Goal: Task Accomplishment & Management: Use online tool/utility

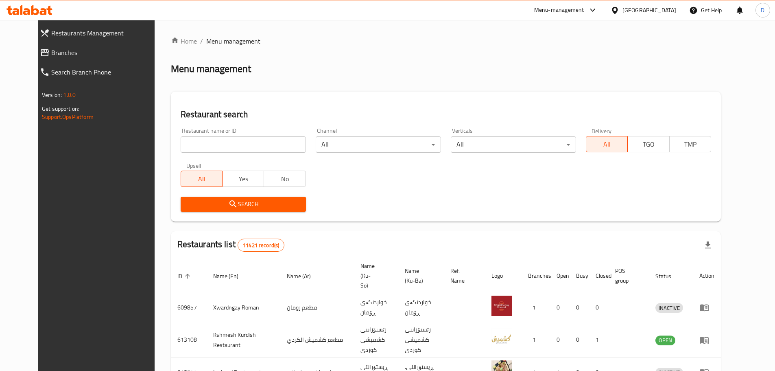
click at [244, 144] on input "search" at bounding box center [243, 144] width 125 height 16
type input "qasr al sham"
click at [238, 208] on span "Search" at bounding box center [243, 204] width 112 height 10
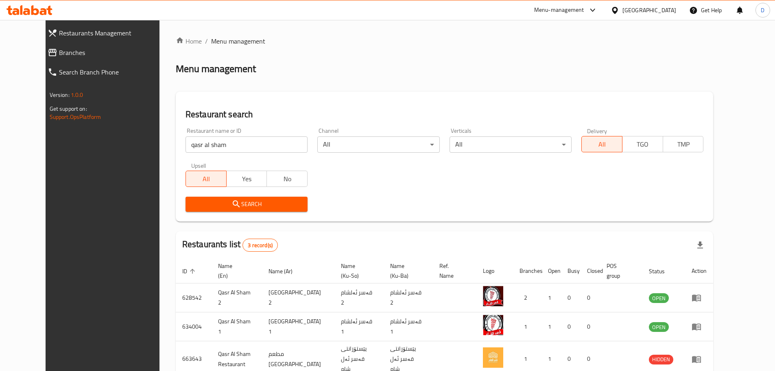
scroll to position [43, 0]
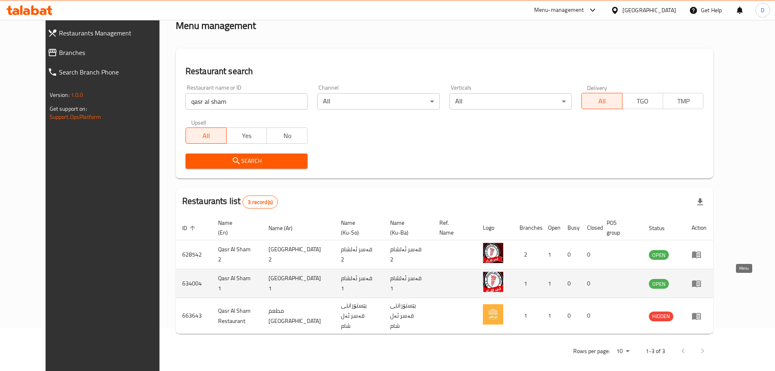
click at [702, 284] on icon "enhanced table" at bounding box center [697, 283] width 10 height 10
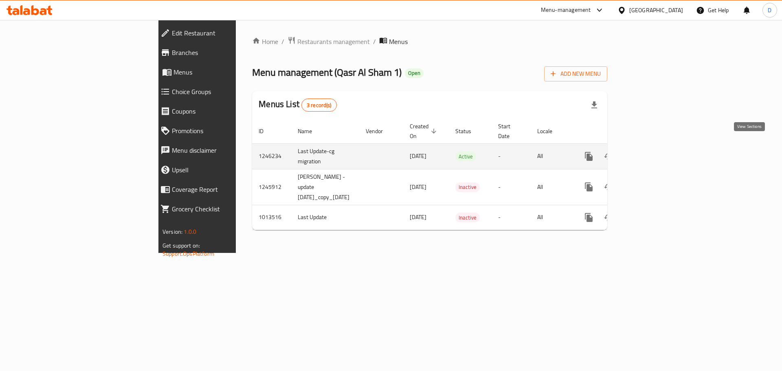
click at [652, 151] on icon "enhanced table" at bounding box center [647, 156] width 10 height 10
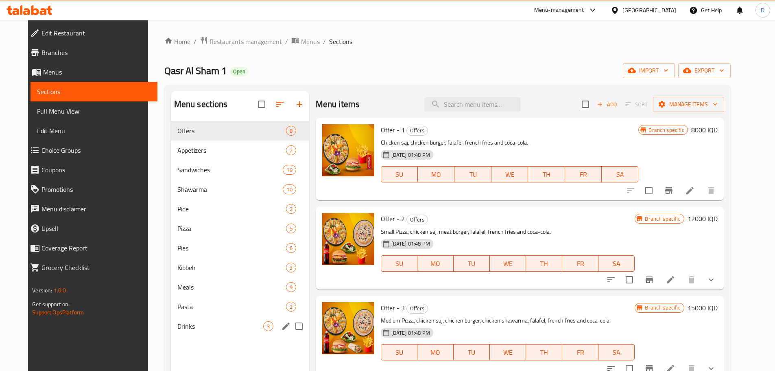
click at [195, 319] on div "Drinks 3" at bounding box center [240, 326] width 138 height 20
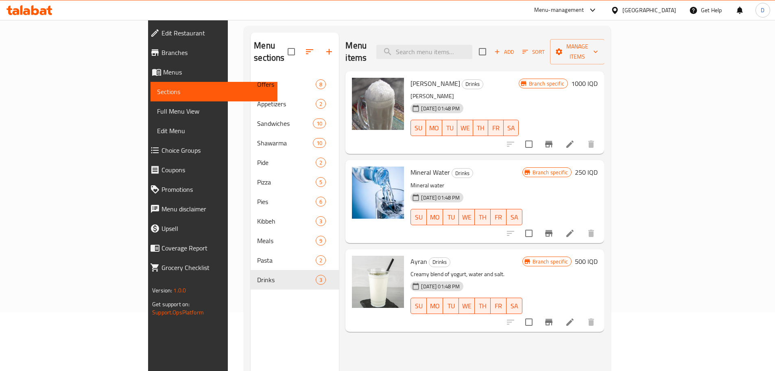
scroll to position [73, 0]
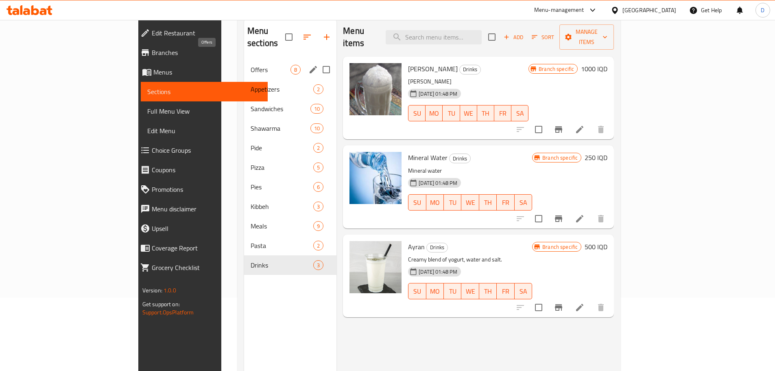
click at [251, 65] on span "Offers" at bounding box center [271, 70] width 40 height 10
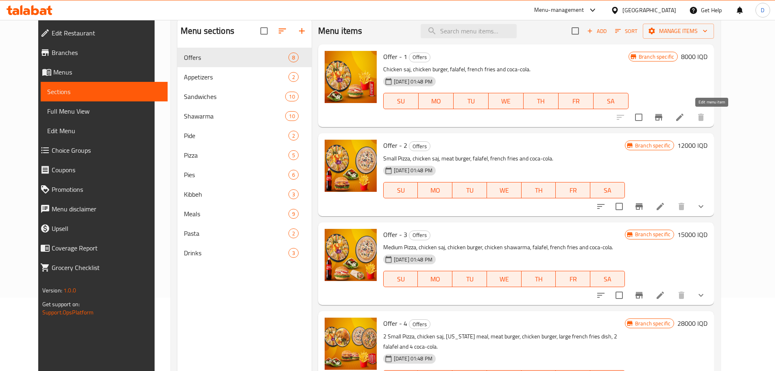
click at [685, 118] on icon at bounding box center [680, 117] width 10 height 10
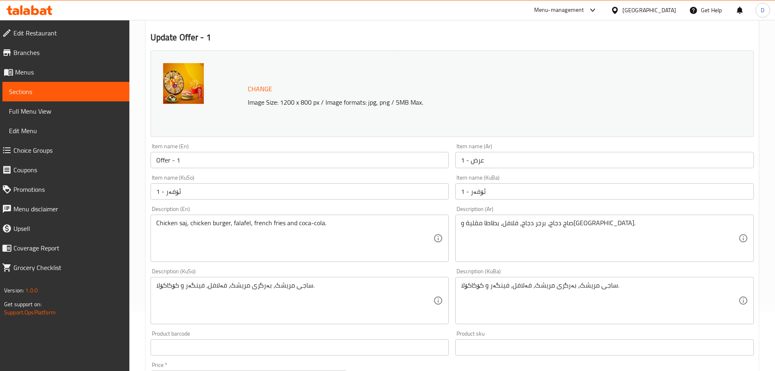
scroll to position [81, 0]
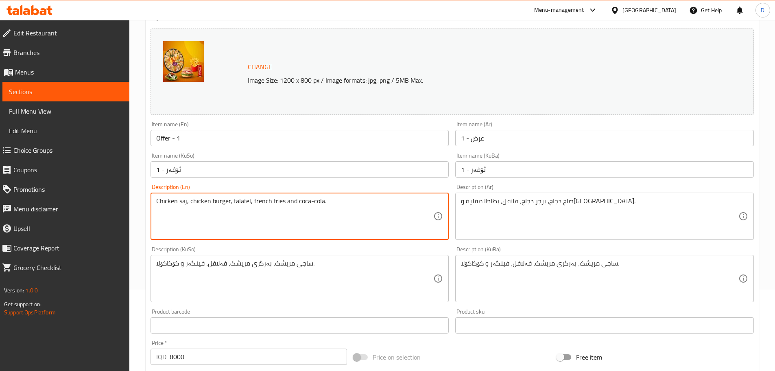
drag, startPoint x: 329, startPoint y: 204, endPoint x: 297, endPoint y: 206, distance: 32.3
type textarea "Chicken saj, chicken burger, falafel, french fries and Pepsi"
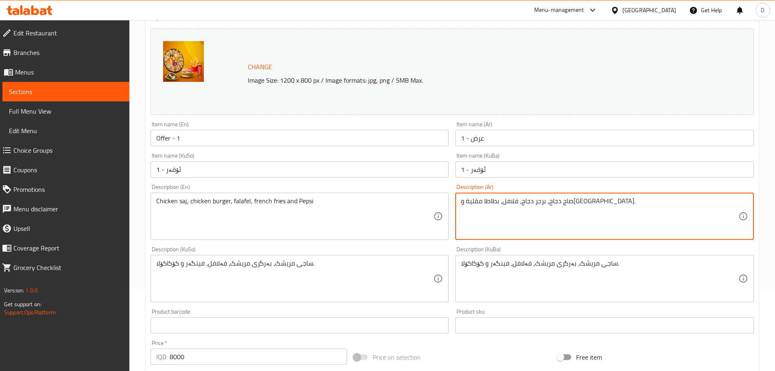
drag, startPoint x: 486, startPoint y: 202, endPoint x: 461, endPoint y: 206, distance: 25.2
type textarea "صاج دجاج، برجر دجاج، فلافل، بطاطا مقلية وبيبسي."
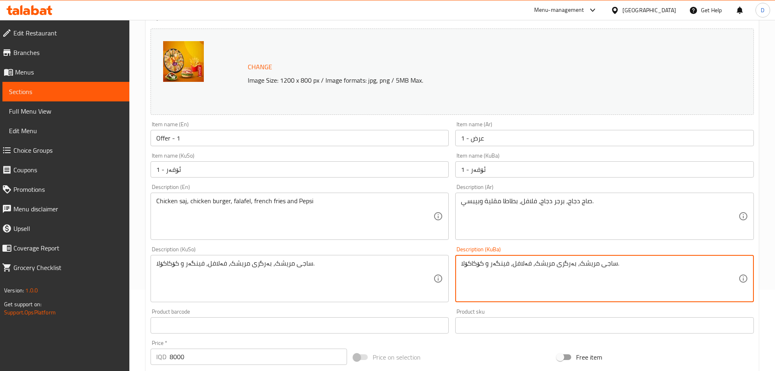
drag, startPoint x: 484, startPoint y: 265, endPoint x: 464, endPoint y: 266, distance: 20.0
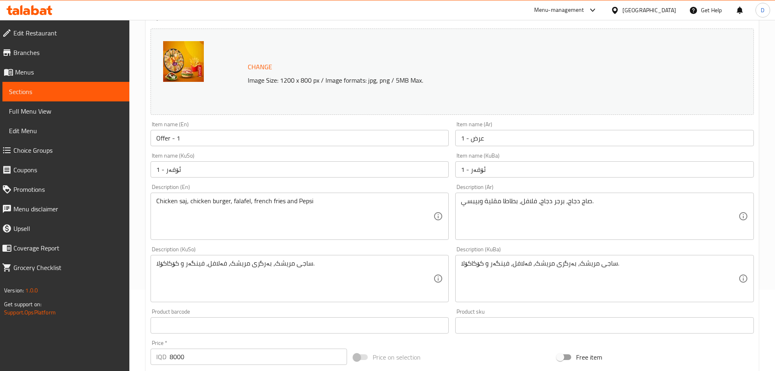
drag, startPoint x: 459, startPoint y: 264, endPoint x: 485, endPoint y: 266, distance: 26.1
click at [485, 266] on div "ساجی مریشک، بەرگری مریشک، فەلافل، فینگەر و کۆکاکۆلا. Description (KuBa)" at bounding box center [605, 278] width 299 height 47
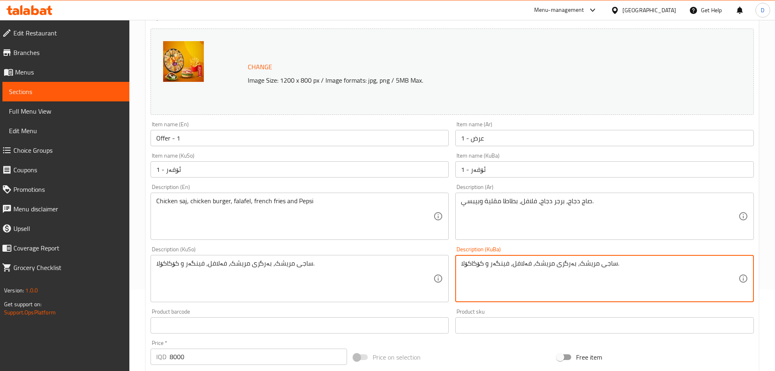
click at [480, 278] on textarea "ساجی مریشک، بەرگری مریشک، فەلافل، فینگەر و کۆکاکۆلا." at bounding box center [600, 278] width 278 height 39
drag, startPoint x: 484, startPoint y: 264, endPoint x: 461, endPoint y: 267, distance: 23.4
click at [461, 267] on div "ساجی مریشک، بەرگری مریشک، فەلافل، فینگەر و کۆکاکۆلا. Description (KuBa)" at bounding box center [605, 278] width 299 height 47
click at [501, 262] on textarea "ساجی مریشک، بەرگری مریشک، فەلافل، فینگەر و پێپسی." at bounding box center [600, 278] width 278 height 39
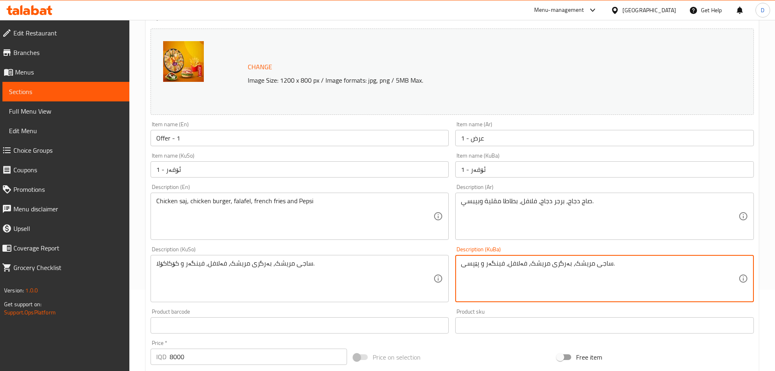
click at [501, 262] on textarea "ساجی مریشک، بەرگری مریشک، فەلافل، فینگەر و پێپسی." at bounding box center [600, 278] width 278 height 39
type textarea "ساجی مریشک، بەرگری مریشک، فەلافل، فینگەر و پێپسی."
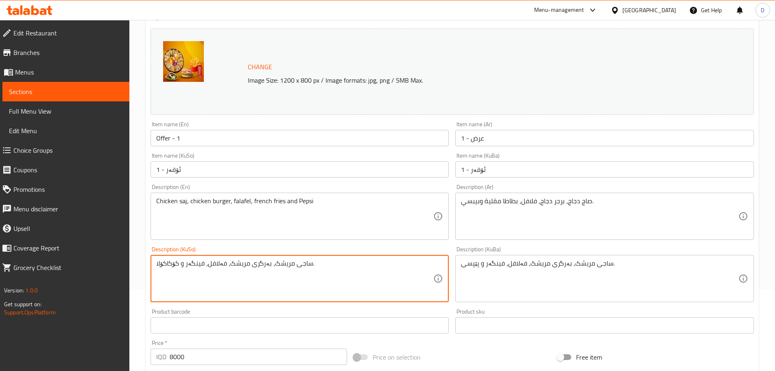
click at [267, 263] on textarea "ساجی مریشک، بەرگری مریشک، فەلافل، فینگەر و کۆکاکۆلا." at bounding box center [295, 278] width 278 height 39
paste textarea "پێپسی"
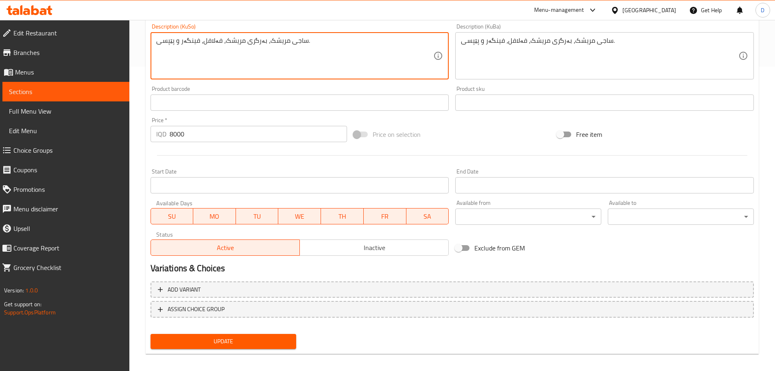
scroll to position [310, 0]
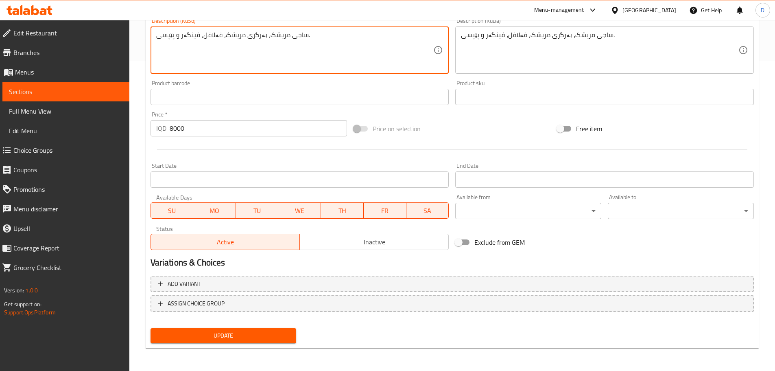
type textarea "ساجی مریشک، بەرگری مریشک، فەلافل، فینگەر و پێپسی."
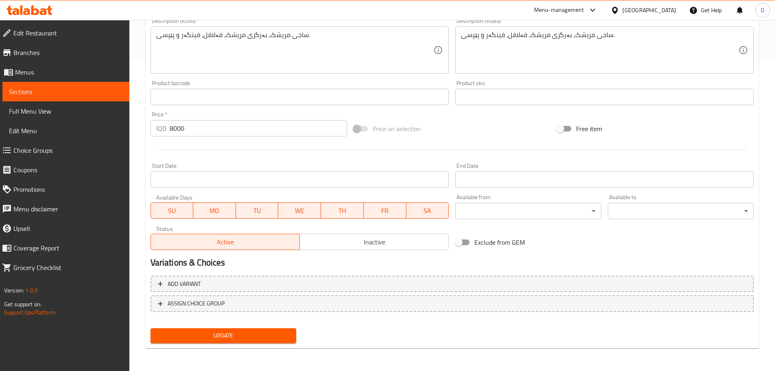
click at [268, 328] on div "Update" at bounding box center [223, 336] width 153 height 22
click at [267, 333] on span "Update" at bounding box center [223, 336] width 133 height 10
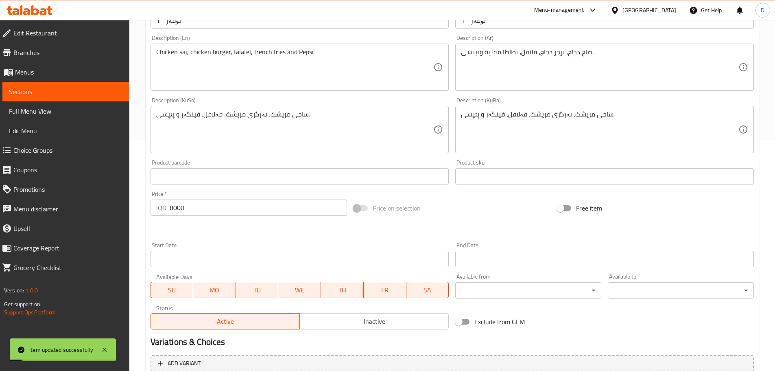
scroll to position [47, 0]
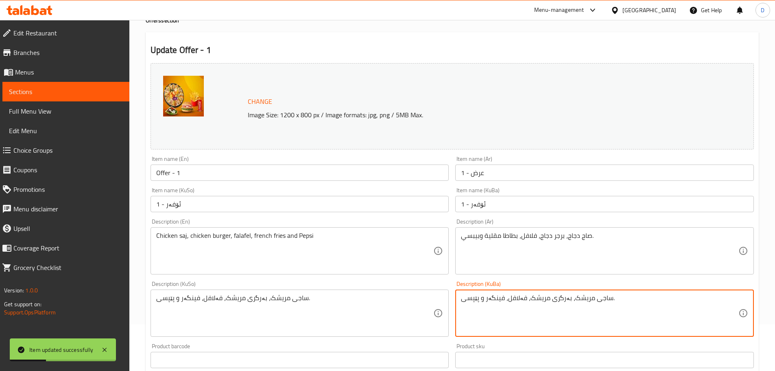
drag, startPoint x: 478, startPoint y: 302, endPoint x: 463, endPoint y: 303, distance: 15.1
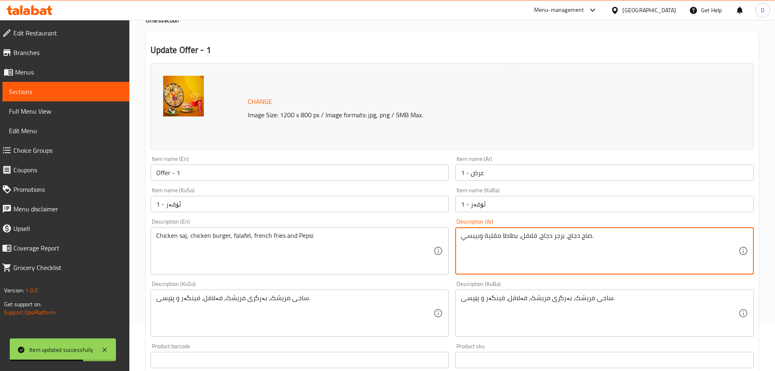
drag, startPoint x: 479, startPoint y: 237, endPoint x: 461, endPoint y: 242, distance: 19.1
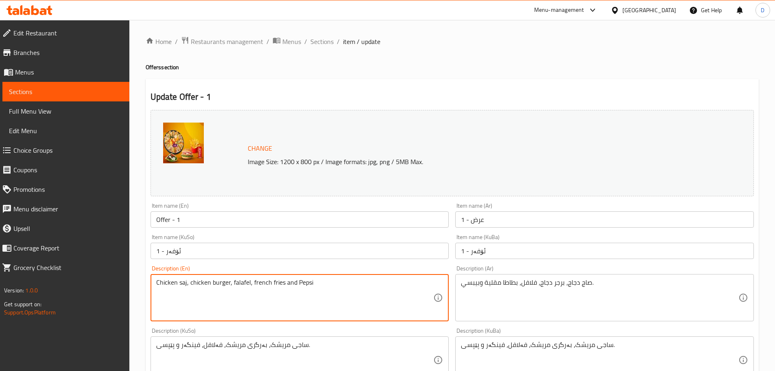
drag, startPoint x: 317, startPoint y: 285, endPoint x: 296, endPoint y: 286, distance: 21.2
drag, startPoint x: 331, startPoint y: 42, endPoint x: 335, endPoint y: 50, distance: 8.9
click at [331, 42] on span "Sections" at bounding box center [322, 42] width 23 height 10
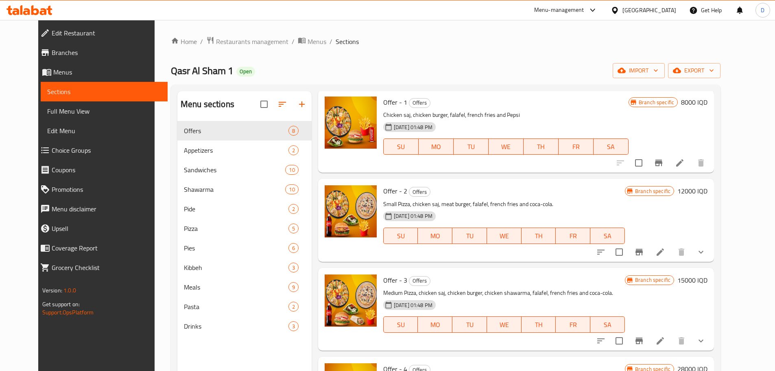
scroll to position [41, 0]
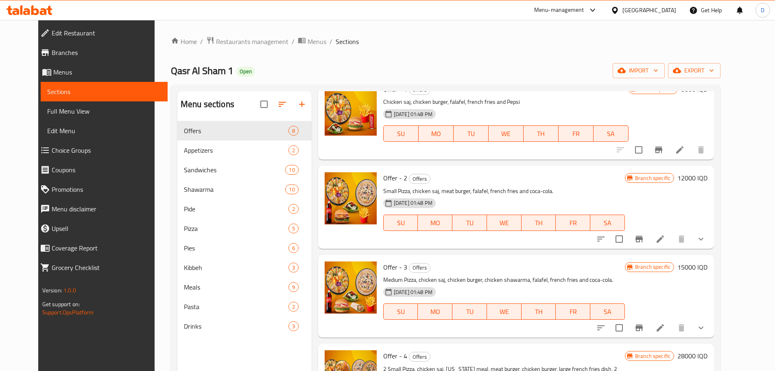
click at [664, 240] on icon at bounding box center [660, 238] width 7 height 7
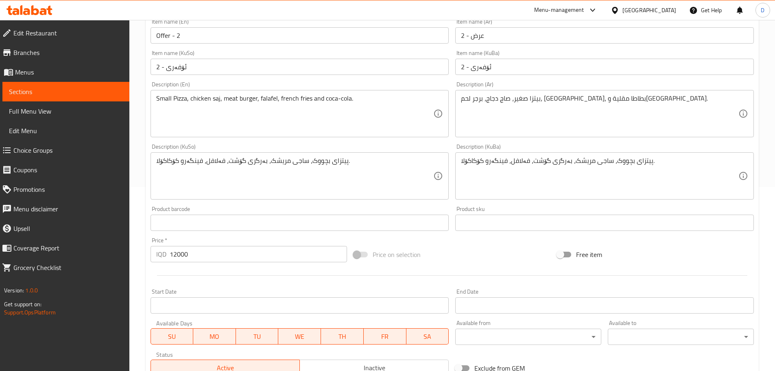
scroll to position [204, 0]
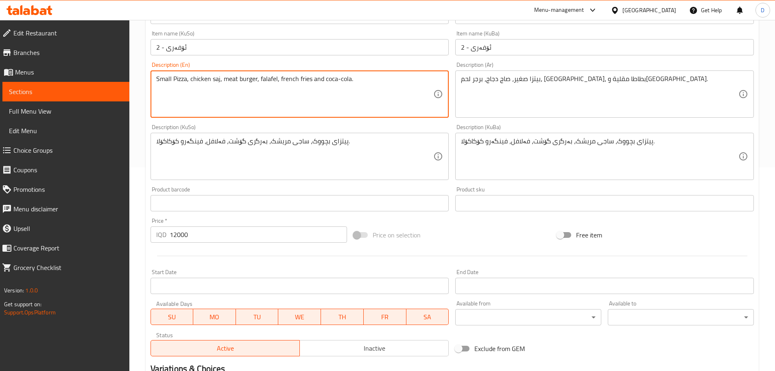
drag, startPoint x: 360, startPoint y: 82, endPoint x: 323, endPoint y: 82, distance: 37.0
click at [322, 79] on textarea "Small Pizza, chicken saj, meat burger, falafel, french fries and coca-cola." at bounding box center [295, 94] width 278 height 39
drag, startPoint x: 348, startPoint y: 79, endPoint x: 324, endPoint y: 83, distance: 24.7
click at [324, 83] on textarea "Small Pizza, chicken saj, meat burger, falafel, french fries and coca-cola." at bounding box center [295, 94] width 278 height 39
paste textarea "Pepsi"
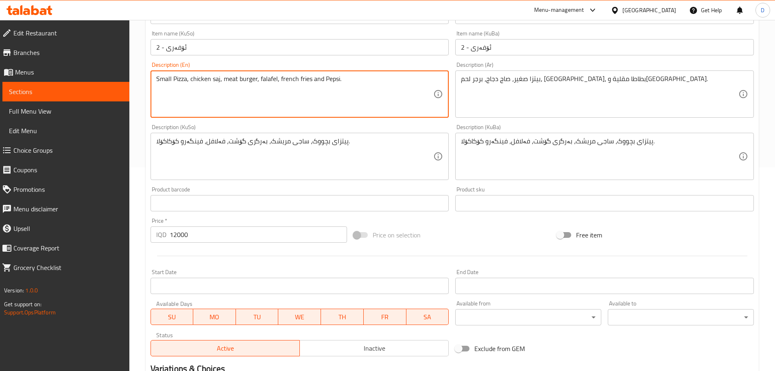
type textarea "Small Pizza, chicken saj, meat burger, falafel, french fries and Pepsi."
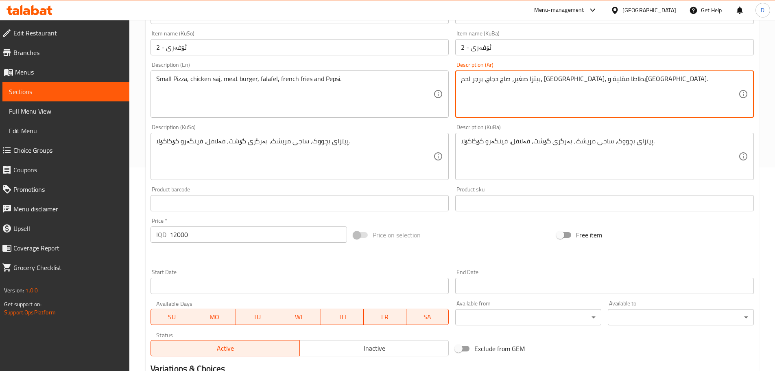
drag, startPoint x: 485, startPoint y: 79, endPoint x: 462, endPoint y: 81, distance: 23.7
drag, startPoint x: 480, startPoint y: 81, endPoint x: 463, endPoint y: 86, distance: 18.0
click at [463, 86] on textarea "بيتزا صغير، صاج دجاج، برجر لحم، [GEOGRAPHIC_DATA]، بطاطا مقلية وبیبسی." at bounding box center [600, 94] width 278 height 39
type textarea "بيتزا صغير، صاج دجاج، برجر لحم، [GEOGRAPHIC_DATA]، بطاطا مقلية وبیبسی."
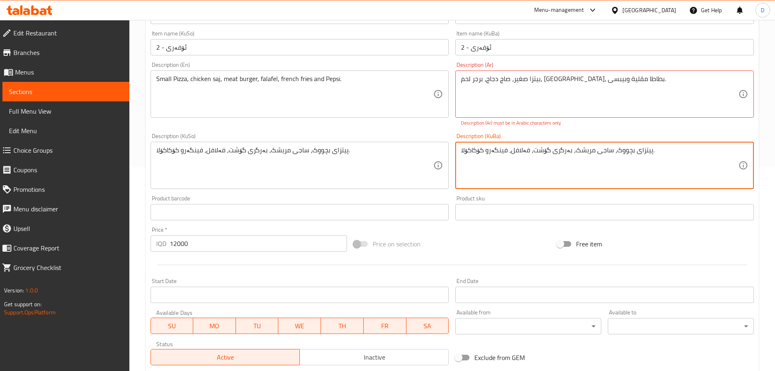
drag, startPoint x: 484, startPoint y: 142, endPoint x: 461, endPoint y: 147, distance: 22.8
drag, startPoint x: 477, startPoint y: 152, endPoint x: 463, endPoint y: 155, distance: 13.8
click at [463, 155] on textarea "پیتزای بچووک، ساجی مریشک، بەرگری گۆشت، فەلافل، فینگەرو پێپسی." at bounding box center [600, 165] width 278 height 39
click at [468, 158] on textarea "پیتزای بچووک، ساجی مریشک، بەرگری گۆشت، فەلافل، فینگەرو پێپسی." at bounding box center [600, 165] width 278 height 39
drag, startPoint x: 478, startPoint y: 151, endPoint x: 462, endPoint y: 154, distance: 16.9
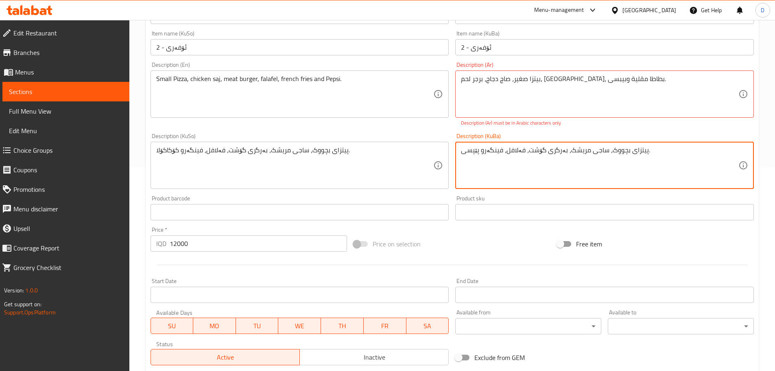
click at [462, 154] on textarea "پیتزای بچووک، ساجی مریشک، بەرگری گۆشت، فەلافل، فینگەرو پێپسی." at bounding box center [600, 165] width 278 height 39
type textarea "پیتزای بچووک، ساجی مریشک، بەرگری گۆشت، فەلافل، فینگەرو پێپسی."
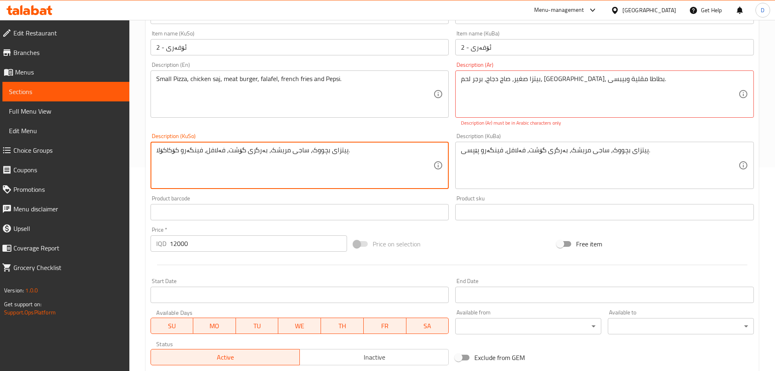
drag, startPoint x: 179, startPoint y: 151, endPoint x: 149, endPoint y: 153, distance: 29.8
paste textarea "پێپسی"
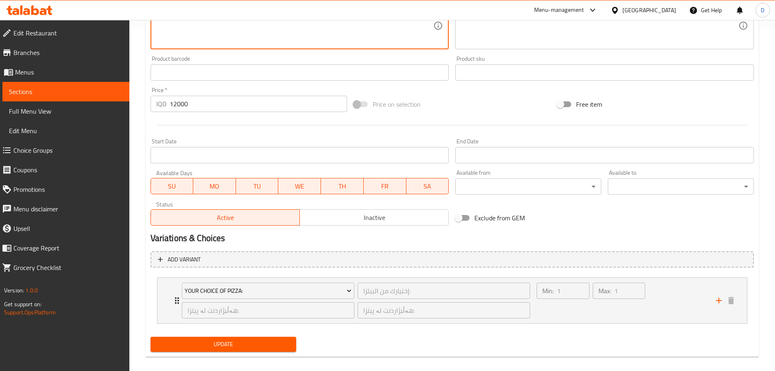
scroll to position [352, 0]
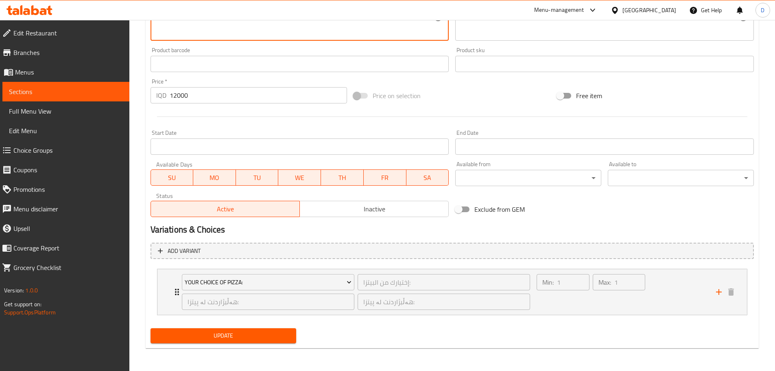
type textarea "پیتزای بچووک، ساجی مریشک، بەرگری گۆشت، فەلافل، فینگەرو پێپسی."
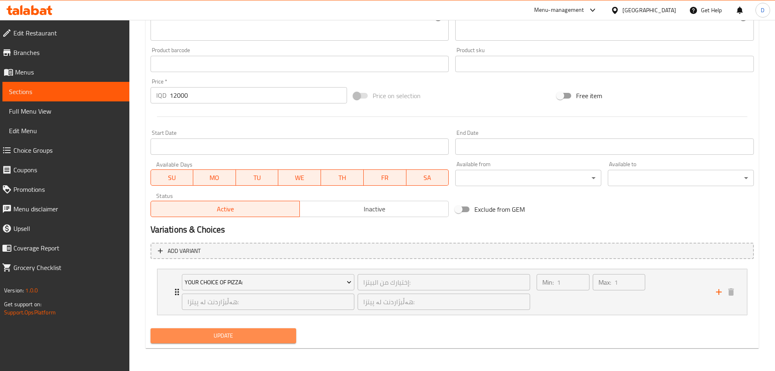
click at [227, 338] on span "Update" at bounding box center [223, 336] width 133 height 10
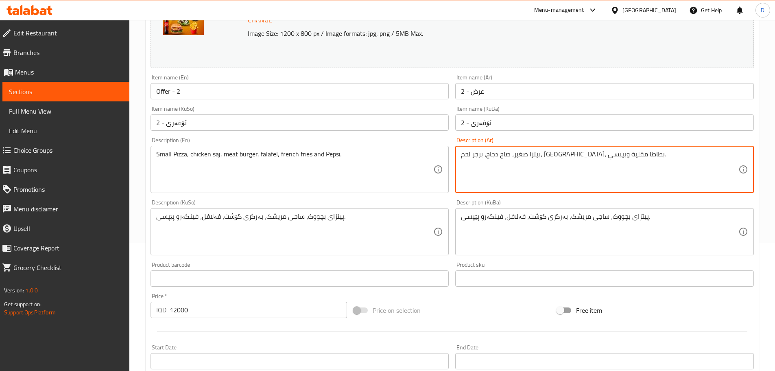
scroll to position [150, 0]
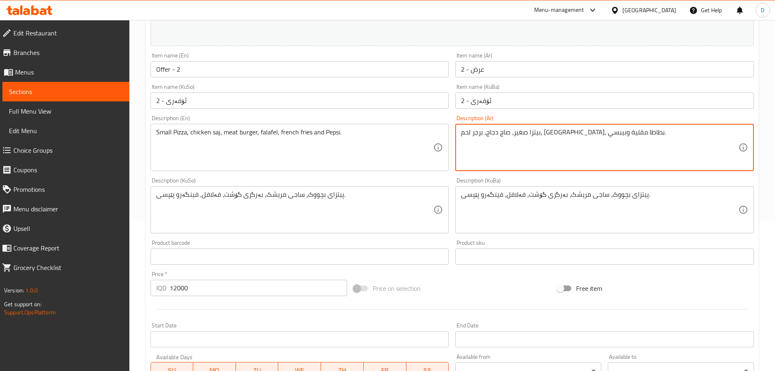
drag, startPoint x: 479, startPoint y: 134, endPoint x: 461, endPoint y: 137, distance: 18.5
click at [461, 137] on div "بيتزا صغير، صاج دجاج، برجر لحم، [GEOGRAPHIC_DATA]، بطاطا مقلية وبيبسي. Descript…" at bounding box center [605, 147] width 299 height 47
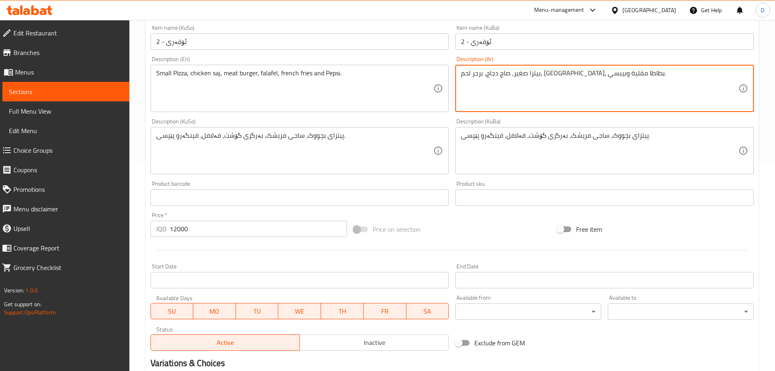
scroll to position [343, 0]
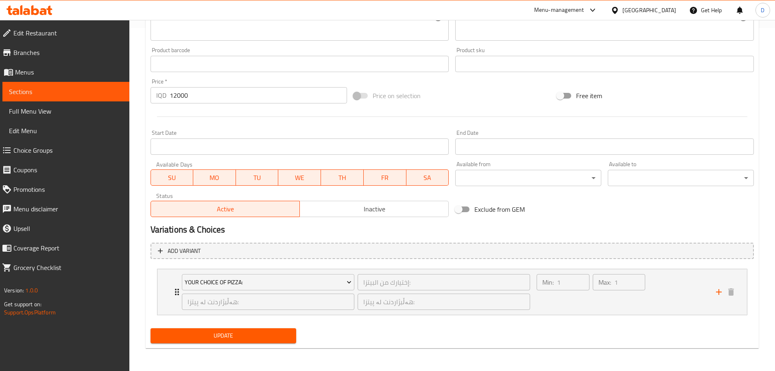
type textarea "بيتزا صغير، صاج دجاج، برجر لحم، [GEOGRAPHIC_DATA]، بطاطا مقلية وبيبسي."
click at [254, 332] on span "Update" at bounding box center [223, 336] width 133 height 10
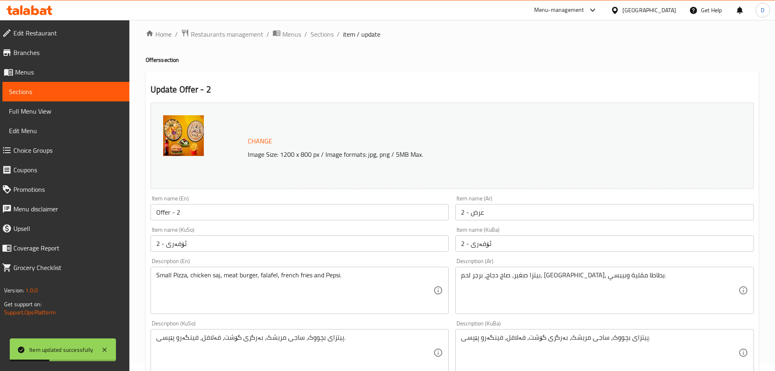
scroll to position [0, 0]
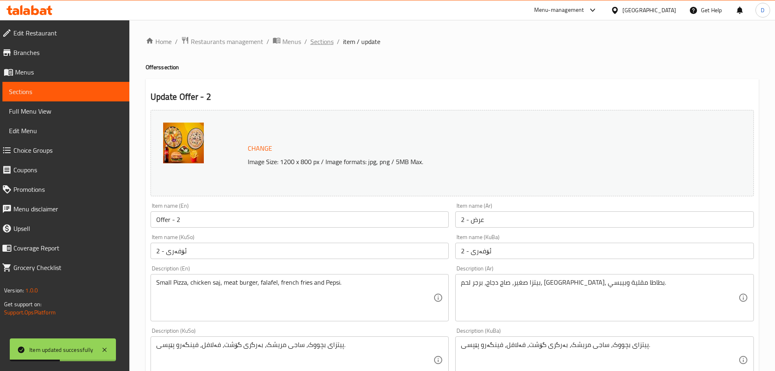
click at [324, 42] on span "Sections" at bounding box center [322, 42] width 23 height 10
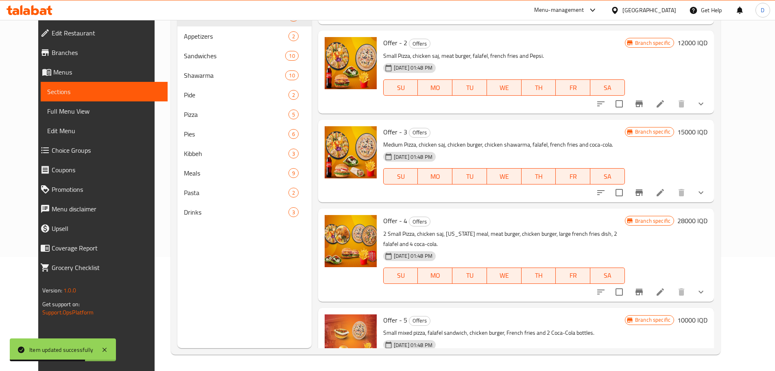
scroll to position [81, 0]
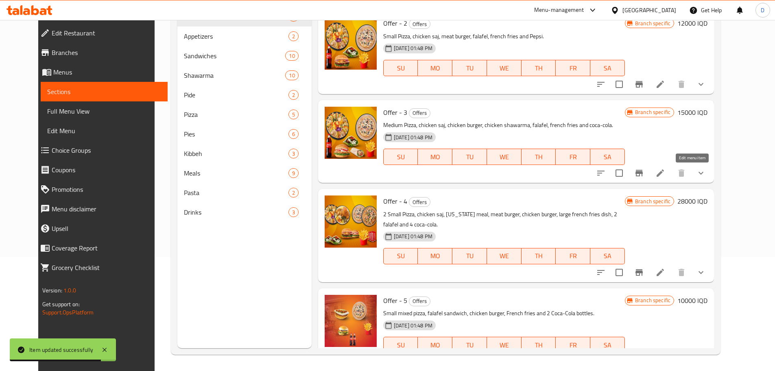
click at [664, 175] on icon at bounding box center [660, 172] width 7 height 7
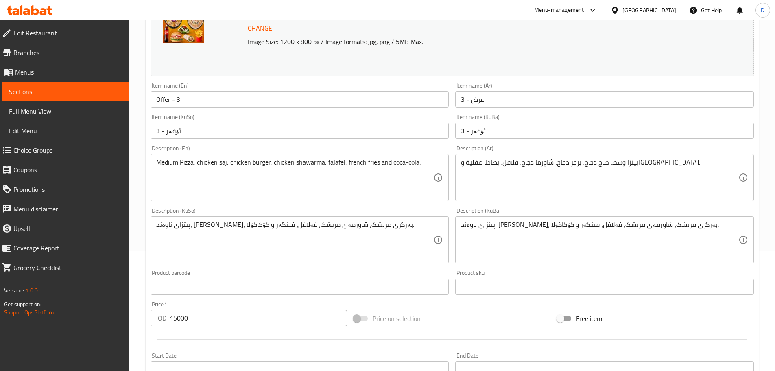
scroll to position [163, 0]
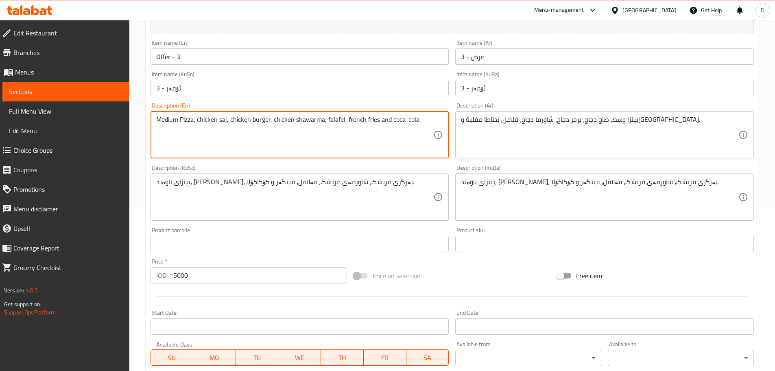
drag, startPoint x: 415, startPoint y: 121, endPoint x: 388, endPoint y: 123, distance: 26.5
click at [389, 127] on textarea "Medium Pizza, chicken saj, chicken burger, chicken shawarma, falafel, french fr…" at bounding box center [295, 135] width 278 height 39
click at [394, 129] on textarea "Medium Pizza, chicken saj, chicken burger, chicken shawarma, falafel, french fr…" at bounding box center [295, 135] width 278 height 39
drag, startPoint x: 389, startPoint y: 119, endPoint x: 416, endPoint y: 120, distance: 26.5
click at [416, 120] on textarea "Medium Pizza, chicken saj, chicken burger, chicken shawarma, falafel, french fr…" at bounding box center [295, 135] width 278 height 39
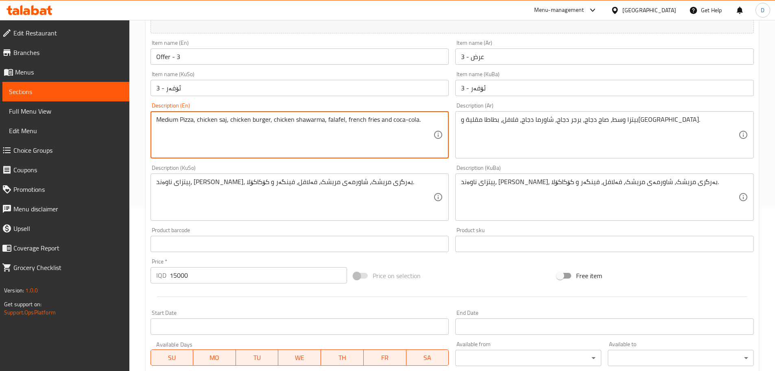
paste textarea "Pepsi"
type textarea "Medium Pizza, chicken saj, chicken burger, chicken shawarma, falafel, french fr…"
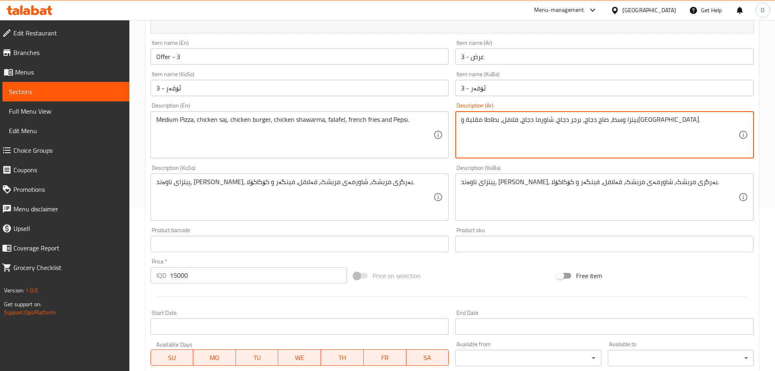
drag, startPoint x: 485, startPoint y: 120, endPoint x: 460, endPoint y: 120, distance: 25.6
paste textarea "بيبسي"
type textarea "بيتزا وسط، صاج دجاج، برجر دجاج، شاورما دجاج، فلافل، بطاطا مقلية و[GEOGRAPHIC_DA…"
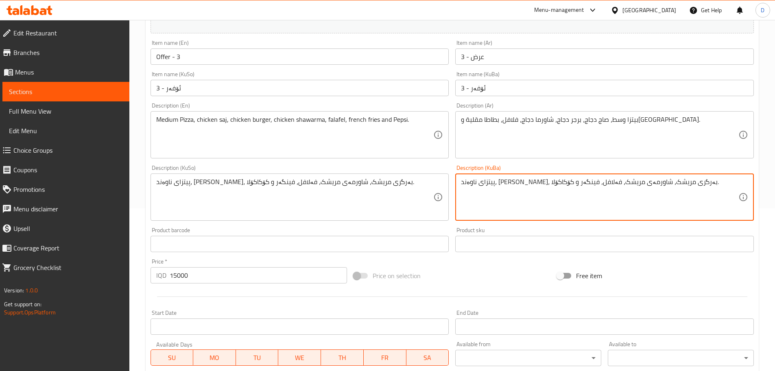
drag, startPoint x: 483, startPoint y: 183, endPoint x: 463, endPoint y: 183, distance: 20.4
drag, startPoint x: 475, startPoint y: 196, endPoint x: 475, endPoint y: 184, distance: 11.4
click at [475, 195] on textarea "پیتزای ناوەند، [PERSON_NAME]، بەرگری مریشک، شاورمەی مریشک، فەلافل، فینگەر و کۆک…" at bounding box center [600, 197] width 278 height 39
click at [485, 182] on textarea "پیتزای ناوەند، [PERSON_NAME]، بەرگری مریشک، شاورمەی مریشک، فەلافل، فینگەر و کۆک…" at bounding box center [600, 197] width 278 height 39
drag, startPoint x: 485, startPoint y: 182, endPoint x: 471, endPoint y: 182, distance: 13.8
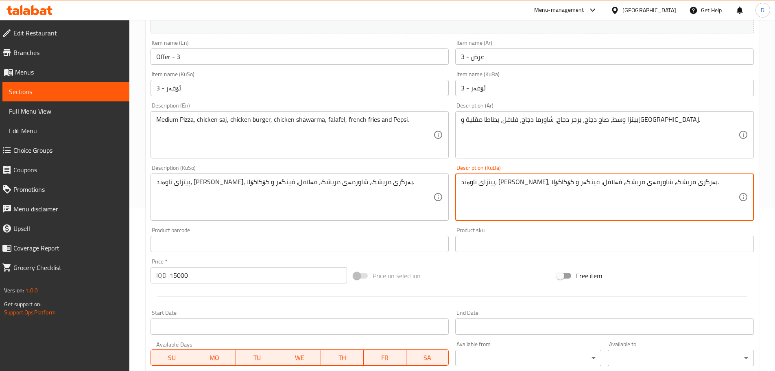
click at [471, 182] on textarea "پیتزای ناوەند، [PERSON_NAME]، بەرگری مریشک، شاورمەی مریشک، فەلافل، فینگەر و کۆک…" at bounding box center [600, 197] width 278 height 39
drag, startPoint x: 483, startPoint y: 182, endPoint x: 458, endPoint y: 182, distance: 25.6
click at [458, 182] on div "پیتزای ناوەند، [PERSON_NAME]، بەرگری مریشک، شاورمەی مریشک، فەلافل، فینگەر و کۆک…" at bounding box center [605, 196] width 299 height 47
paste textarea "پێپسی"
type textarea "پیتزای ناوەند، ساجی مریشک، بەرگری مریشک، شاورمەی مریشک، فەلافل، فینگەر و پێپسی."
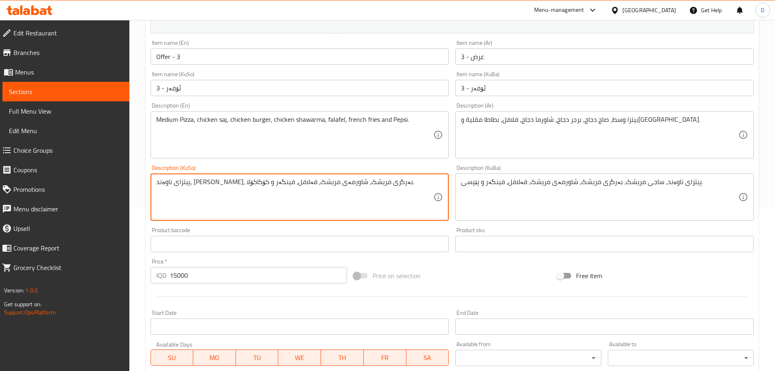
drag, startPoint x: 178, startPoint y: 183, endPoint x: 154, endPoint y: 184, distance: 24.4
paste textarea "پێپسی"
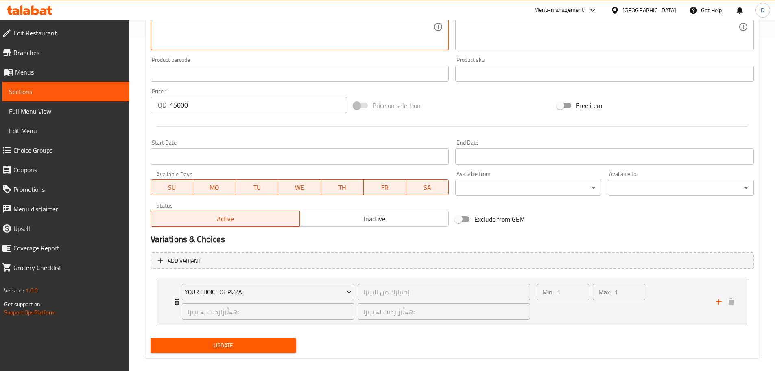
scroll to position [343, 0]
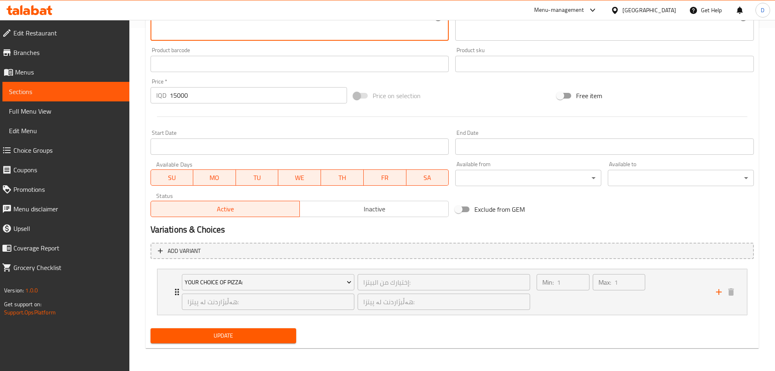
type textarea "پیتزای ناوەند، ساجی مریشک، بەرگری مریشک، شاورمەی مریشک، فەلافل، فینگەر و پێپسی."
click at [266, 333] on span "Update" at bounding box center [223, 336] width 133 height 10
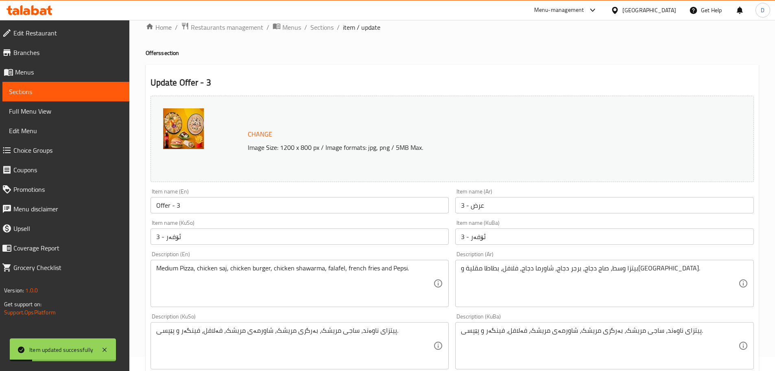
scroll to position [0, 0]
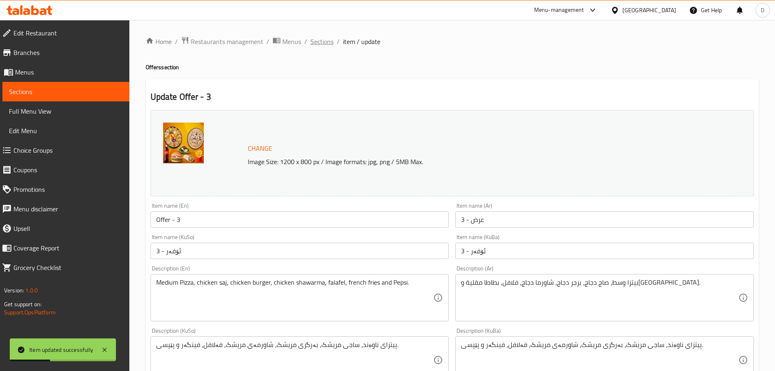
click at [322, 45] on span "Sections" at bounding box center [322, 42] width 23 height 10
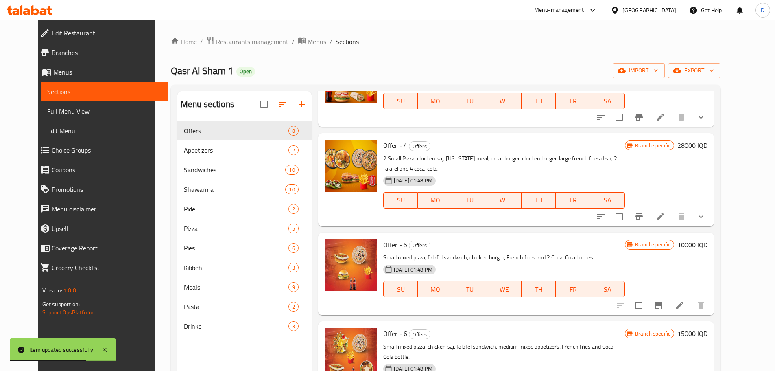
scroll to position [244, 0]
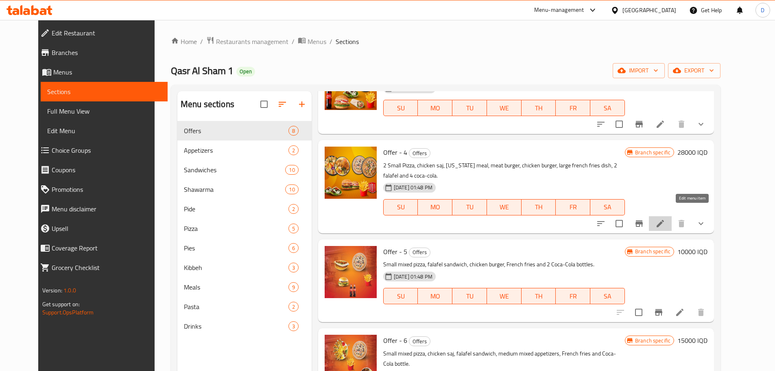
click at [666, 219] on icon at bounding box center [661, 224] width 10 height 10
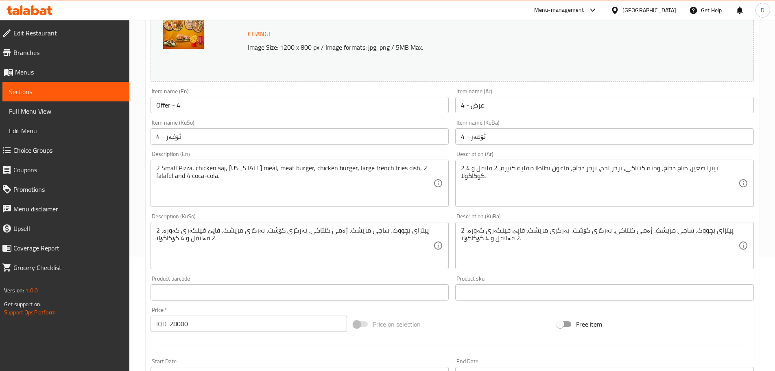
scroll to position [122, 0]
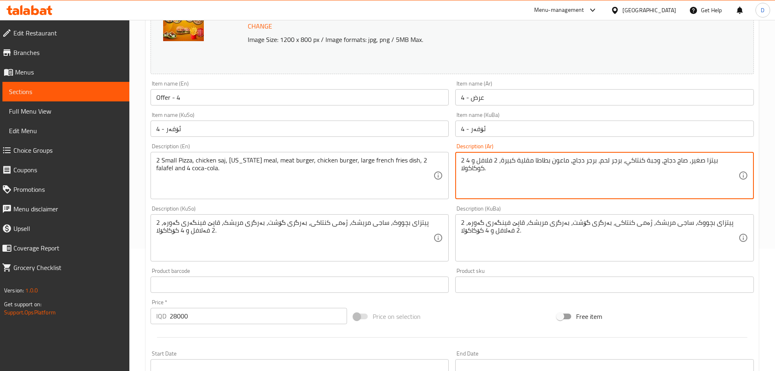
drag, startPoint x: 485, startPoint y: 169, endPoint x: 463, endPoint y: 169, distance: 22.4
click at [471, 173] on textarea "2 بيتزا صغير، صاج دجاج، وجبة كنتاكي، برجر لحم، برجر دجاج، ماعون بطاطا مقلية كبي…" at bounding box center [600, 175] width 278 height 39
drag, startPoint x: 485, startPoint y: 169, endPoint x: 461, endPoint y: 172, distance: 24.2
click at [461, 172] on textarea "2 بيتزا صغير، صاج دجاج، وجبة كنتاكي، برجر لحم، برجر دجاج، ماعون بطاطا مقلية كبي…" at bounding box center [600, 175] width 278 height 39
paste textarea "بیبسی"
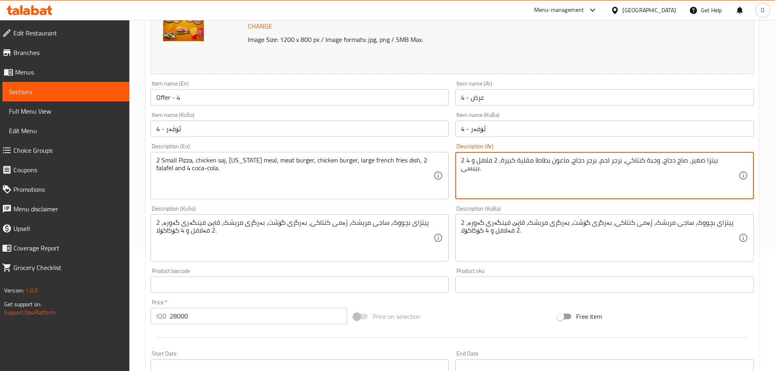
type textarea "2 بيتزا صغير، صاج دجاج، وجبة كنتاكي، برجر لحم، برجر دجاج، ماعون بطاطا مقلية كبي…"
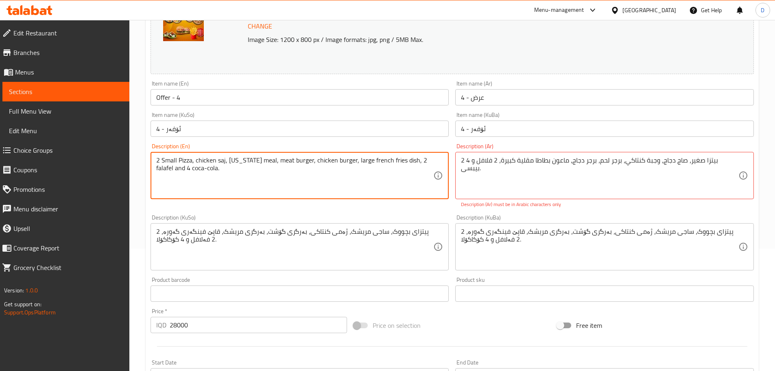
drag, startPoint x: 201, startPoint y: 169, endPoint x: 173, endPoint y: 169, distance: 28.1
paste textarea "Pepsi"
type textarea "2 Small Pizza, chicken saj, [US_STATE] meal, meat burger, chicken burger, large…"
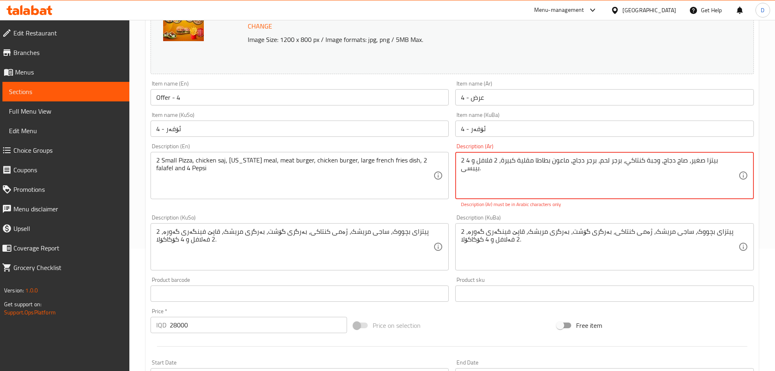
drag, startPoint x: 486, startPoint y: 162, endPoint x: 468, endPoint y: 164, distance: 18.0
click at [470, 167] on textarea "2 بيتزا صغير، صاج دجاج، وجبة كنتاكي، برجر لحم، برجر دجاج، ماعون بطاطا مقلية كبي…" at bounding box center [600, 175] width 278 height 39
drag, startPoint x: 485, startPoint y: 161, endPoint x: 469, endPoint y: 165, distance: 16.5
click at [469, 165] on textarea "2 بيتزا صغير، صاج دجاج، وجبة كنتاكي، برجر لحم، برجر دجاج، ماعون بطاطا مقلية كبي…" at bounding box center [600, 175] width 278 height 39
paste textarea "يبسي"
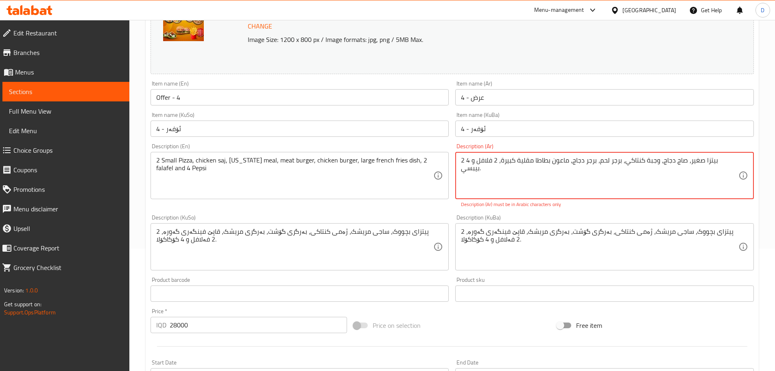
type textarea "2 بيتزا صغير، صاج دجاج، وجبة كنتاكي، برجر لحم، برجر دجاج، ماعون بطاطا مقلية كبي…"
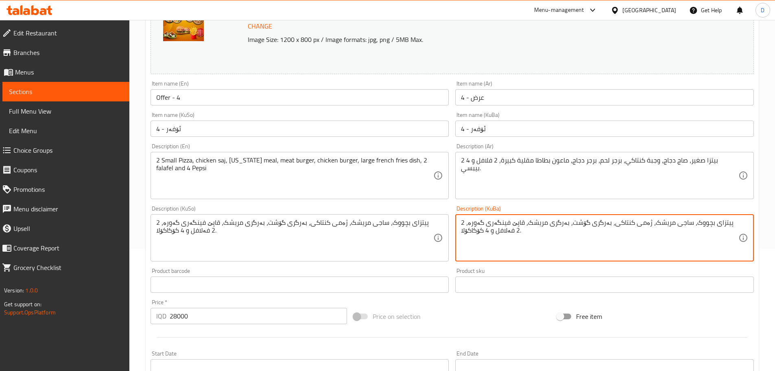
drag, startPoint x: 484, startPoint y: 240, endPoint x: 460, endPoint y: 243, distance: 23.5
paste textarea "پێپسی"
type textarea "2 پیتزای بچووک، ساجی مریشک، ژەمی کنتاکی، بەرگری گۆشت، بەرگری مریشک، قاپێ فینگەر…"
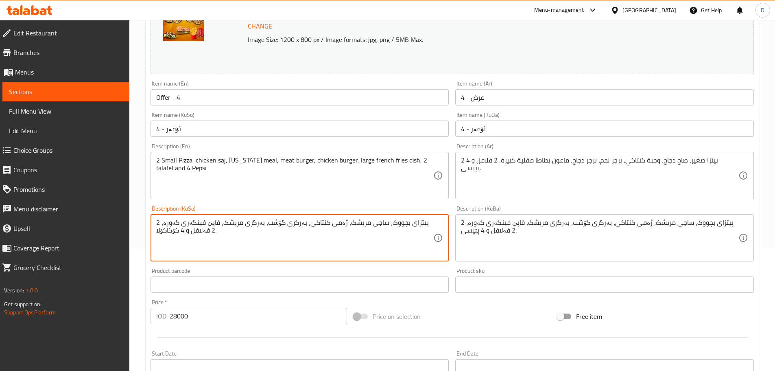
drag, startPoint x: 180, startPoint y: 230, endPoint x: 157, endPoint y: 235, distance: 23.2
click at [168, 233] on textarea "2 پیتزای بچووک، ساجی مریشک، ژەمی کنتاکی، بەرگری گۆشت، بەرگری مریشک، قاپێ فینگەر…" at bounding box center [295, 238] width 278 height 39
drag, startPoint x: 178, startPoint y: 230, endPoint x: 154, endPoint y: 233, distance: 23.8
click at [154, 233] on div "2 پیتزای بچووک، ساجی مریشک، ژەمی کنتاکی، بەرگری گۆشت، بەرگری مریشک، قاپێ فینگەر…" at bounding box center [300, 237] width 299 height 47
paste textarea "پێپسی"
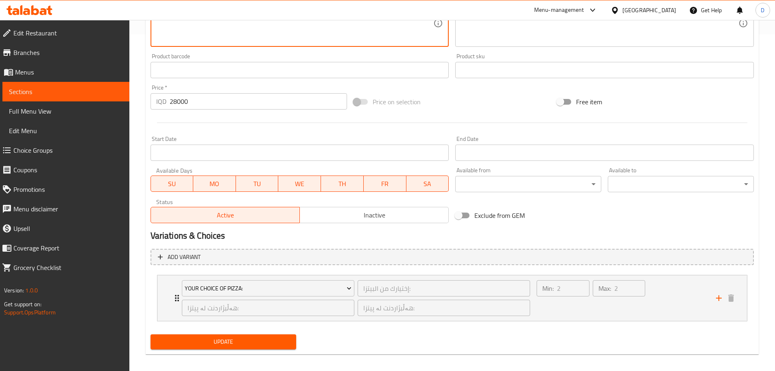
scroll to position [343, 0]
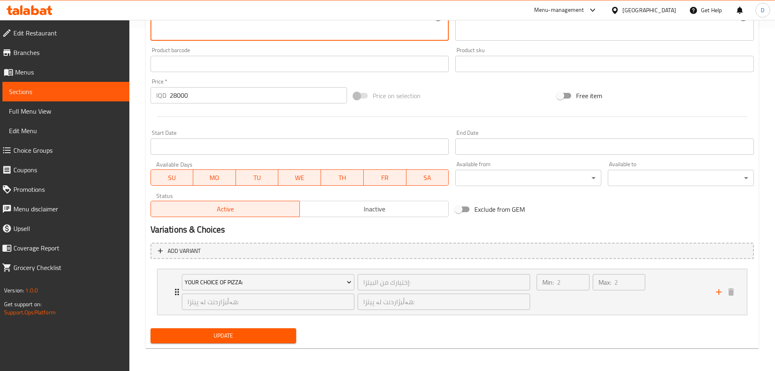
type textarea "2 پیتزای بچووک، ساجی مریشک، ژەمی کنتاکی، بەرگری گۆشت، بەرگری مریشک، قاپێ فینگەر…"
click at [258, 335] on span "Update" at bounding box center [223, 336] width 133 height 10
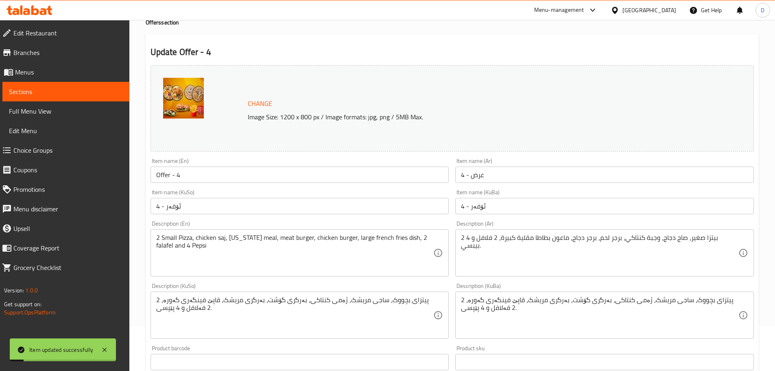
scroll to position [0, 0]
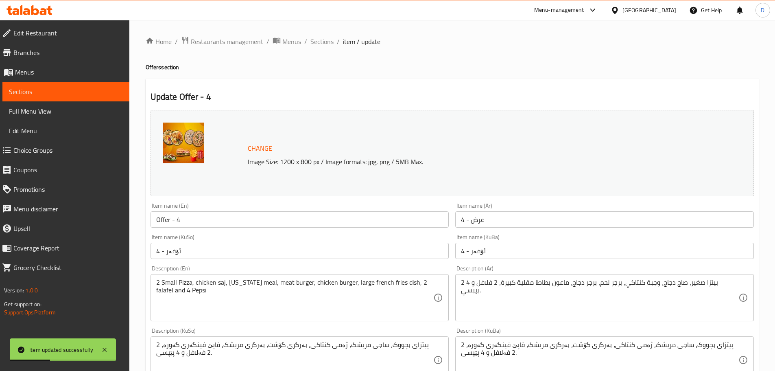
drag, startPoint x: 317, startPoint y: 42, endPoint x: 319, endPoint y: 48, distance: 6.6
click at [317, 42] on span "Sections" at bounding box center [322, 42] width 23 height 10
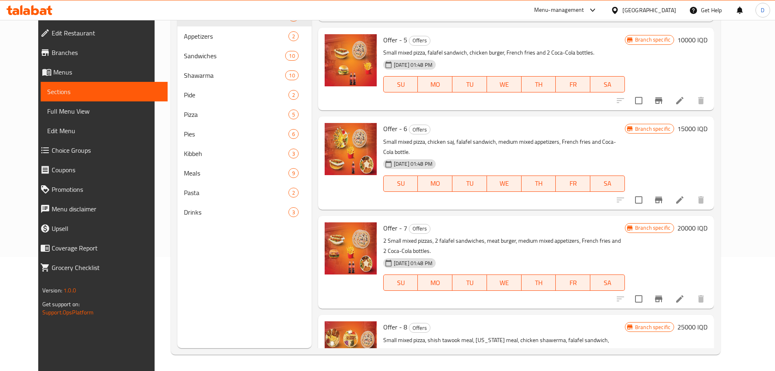
scroll to position [326, 0]
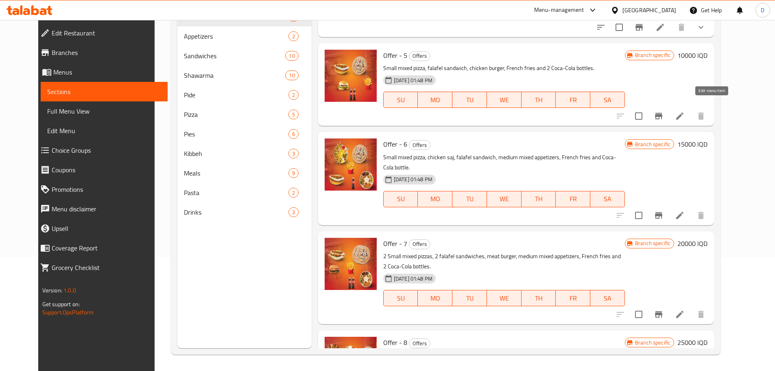
click at [685, 111] on icon at bounding box center [680, 116] width 10 height 10
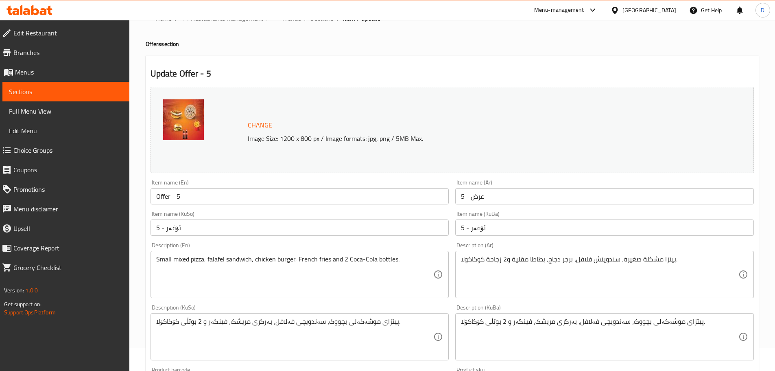
scroll to position [81, 0]
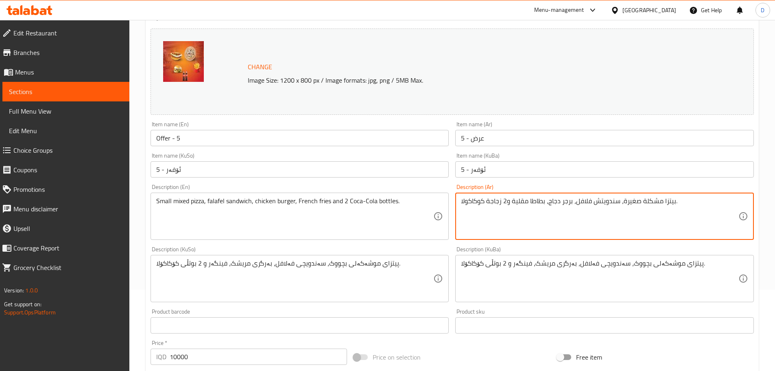
drag, startPoint x: 482, startPoint y: 202, endPoint x: 471, endPoint y: 204, distance: 11.1
drag, startPoint x: 484, startPoint y: 202, endPoint x: 461, endPoint y: 204, distance: 23.7
click at [461, 204] on div "بيتزا مشكلة صغيرة، سندويتش فلافل، برجر دجاج، بطاطا مقلية و2 زجاجة كوكاكولا. Des…" at bounding box center [605, 216] width 299 height 47
paste textarea "بيبسي"
type textarea "بيتزا مشكلة صغيرة، سندويتش فلافل، برجر دجاج، بطاطا مقلية و2 زجاجة بيبسي."
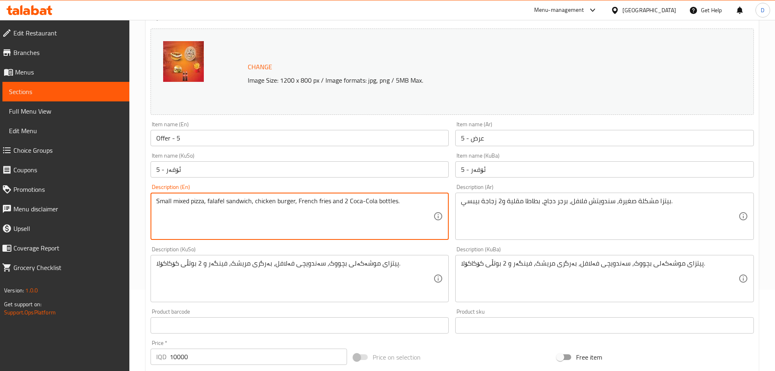
drag, startPoint x: 375, startPoint y: 202, endPoint x: 347, endPoint y: 206, distance: 28.3
paste textarea "Pepsi"
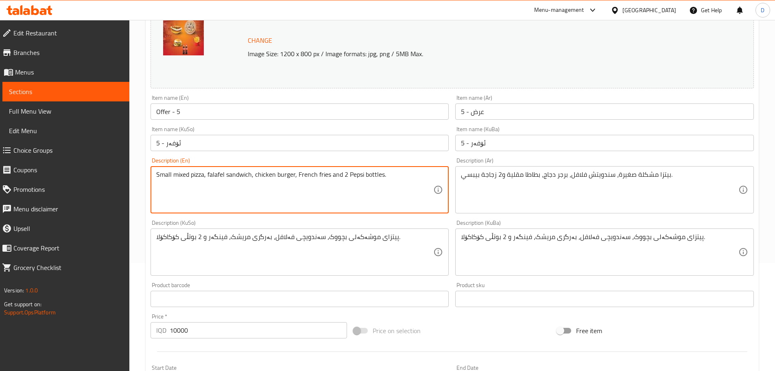
scroll to position [122, 0]
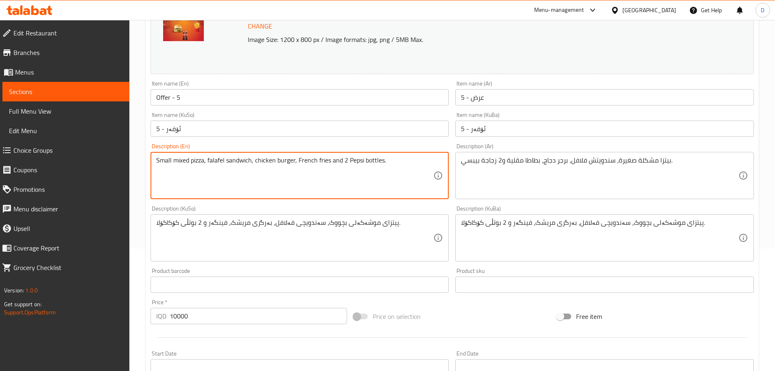
type textarea "Small mixed pizza, falafel sandwich, chicken burger, French fries and 2 Pepsi b…"
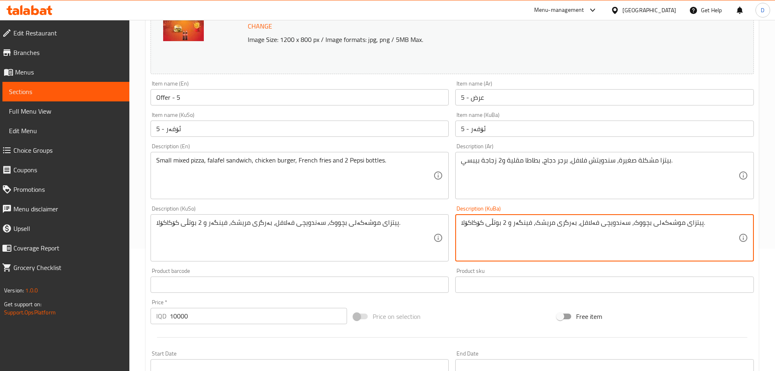
drag, startPoint x: 484, startPoint y: 226, endPoint x: 460, endPoint y: 227, distance: 24.1
paste textarea "پێپسی"
type textarea "پیتزای موشەکەلی بچووک، سەندویچی فەلافل، بەرگری مریشک، فینگەر و 2 بوتڵی پێپسی."
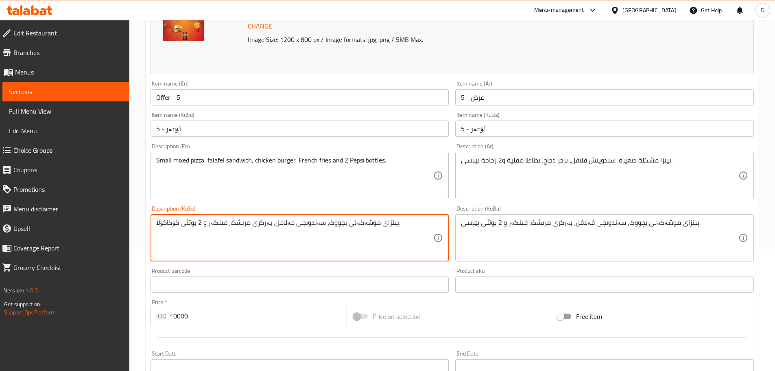
drag, startPoint x: 178, startPoint y: 223, endPoint x: 154, endPoint y: 228, distance: 24.9
paste textarea "پێپسی"
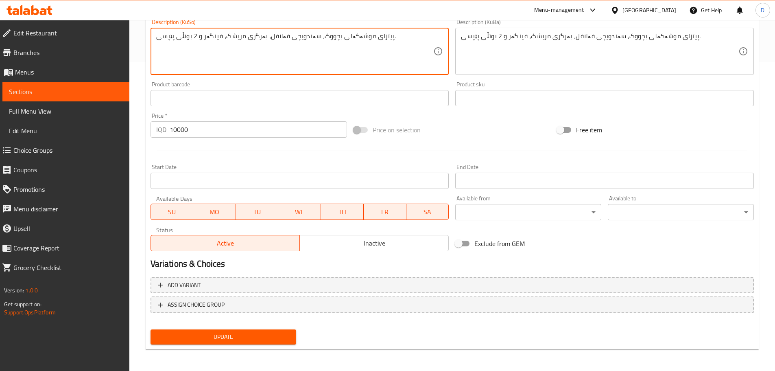
scroll to position [310, 0]
type textarea "پیتزای موشەکەلی بچووک، سەندویچی فەلافل، بەرگری مریشک، فینگەر و 2 بوتڵی پێپسی."
click at [261, 331] on span "Update" at bounding box center [223, 336] width 133 height 10
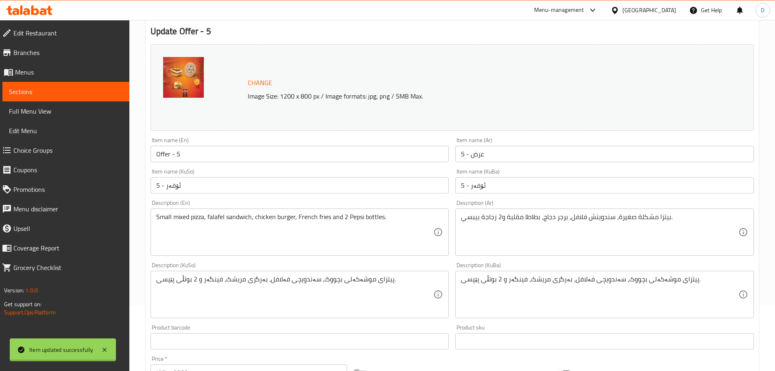
scroll to position [0, 0]
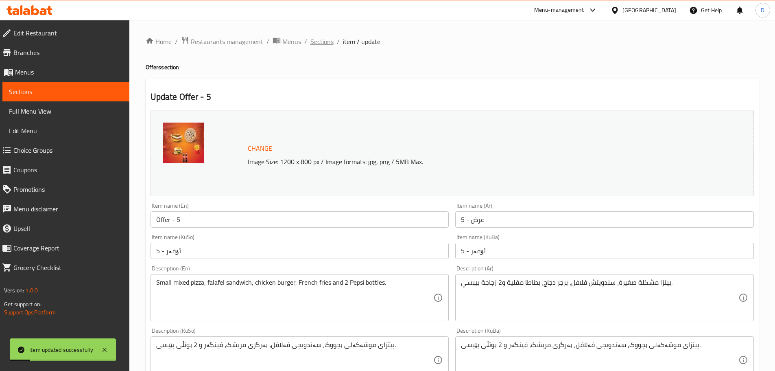
click at [325, 39] on span "Sections" at bounding box center [322, 42] width 23 height 10
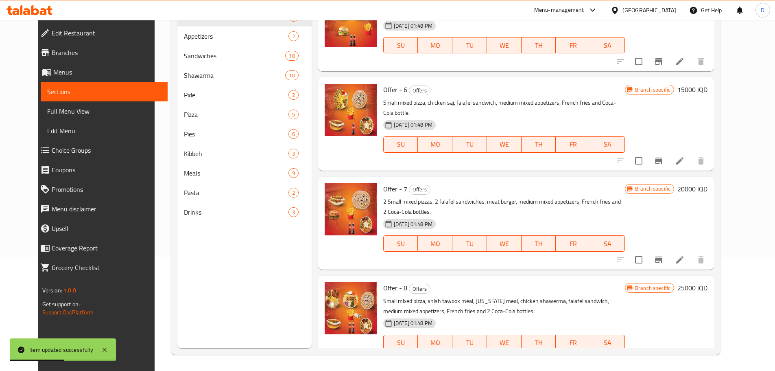
scroll to position [381, 0]
click at [692, 153] on li at bounding box center [680, 160] width 23 height 15
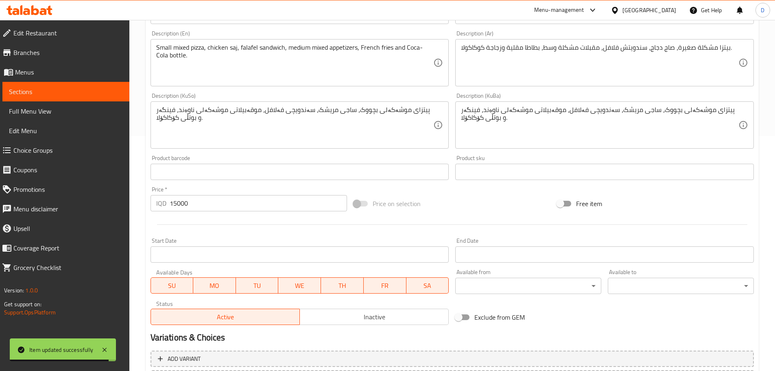
scroll to position [244, 0]
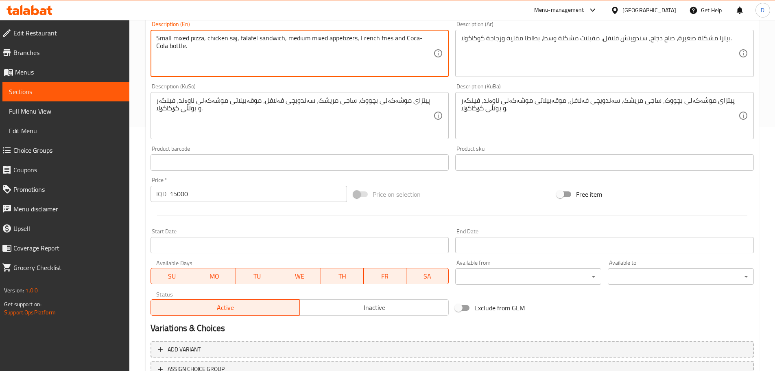
drag, startPoint x: 405, startPoint y: 38, endPoint x: 433, endPoint y: 40, distance: 28.2
click at [427, 45] on textarea "Small mixed pizza, chicken saj, falafel sandwich, medium mixed appetizers, Fren…" at bounding box center [295, 53] width 278 height 39
drag, startPoint x: 432, startPoint y: 37, endPoint x: 407, endPoint y: 43, distance: 26.3
click at [407, 43] on textarea "Small mixed pizza, chicken saj, falafel sandwich, medium mixed appetizers, Fren…" at bounding box center [295, 53] width 278 height 39
paste textarea "Pepsi"
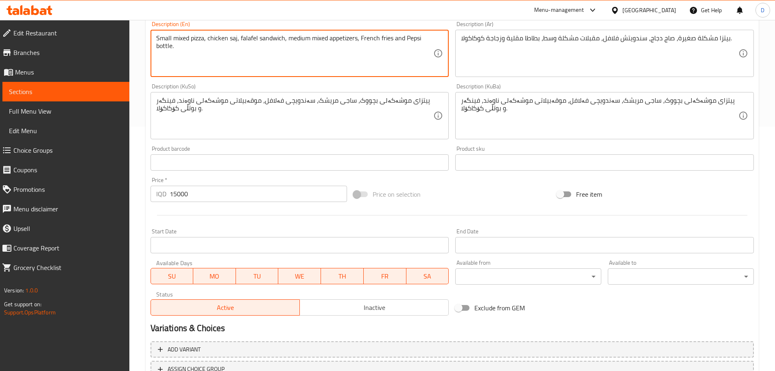
type textarea "Small mixed pizza, chicken saj, falafel sandwich, medium mixed appetizers, Fren…"
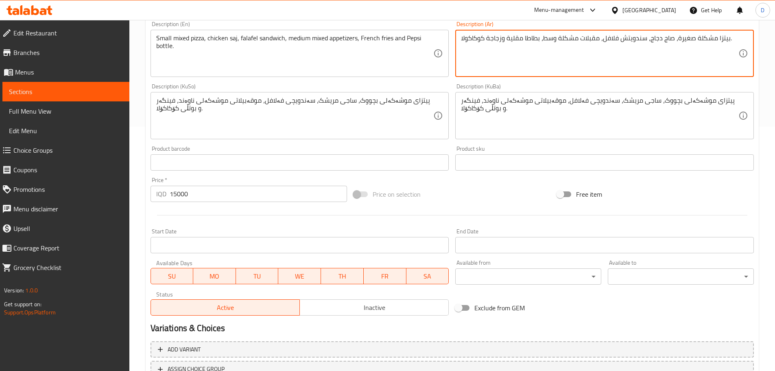
drag, startPoint x: 484, startPoint y: 39, endPoint x: 461, endPoint y: 44, distance: 24.0
paste textarea "بيبسي"
type textarea "بيتزا مشكلة صغيرة، صاج دجاج، سندويتش فلافل، مقبلات مشكلة وسط، بطاطا مقلية وزجاج…"
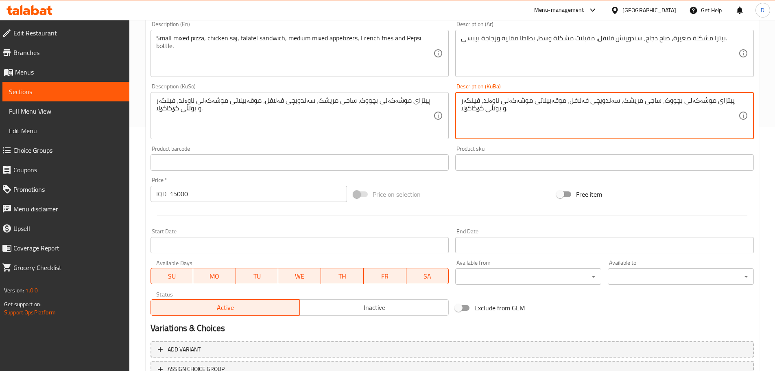
drag, startPoint x: 483, startPoint y: 111, endPoint x: 460, endPoint y: 118, distance: 24.1
paste textarea "پێپسی"
type textarea "پیتزای موشەکەلی بچووک، ساجی مریشک، سەندویچی فەلافل، موقەبیلاتی موشەکەلی ناوەند،…"
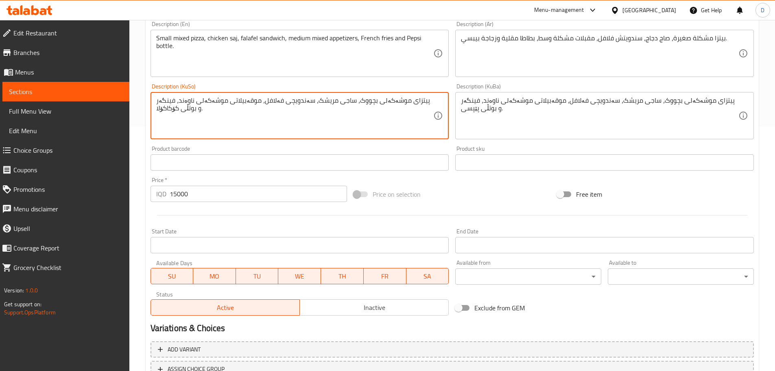
drag, startPoint x: 179, startPoint y: 109, endPoint x: 151, endPoint y: 112, distance: 28.3
paste textarea "پێپسی"
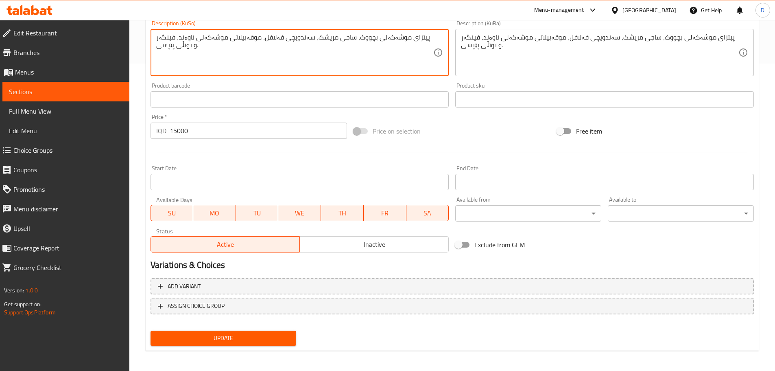
scroll to position [310, 0]
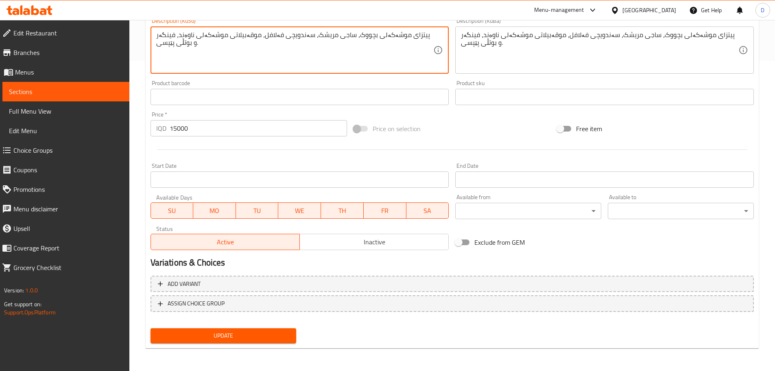
type textarea "پیتزای موشەکەلی بچووک، ساجی مریشک، سەندویچی فەلافل، موقەبیلاتی موشەکەلی ناوەند،…"
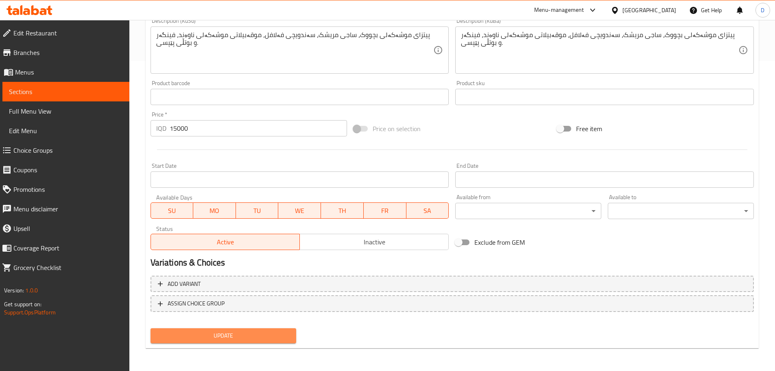
click at [268, 339] on span "Update" at bounding box center [223, 336] width 133 height 10
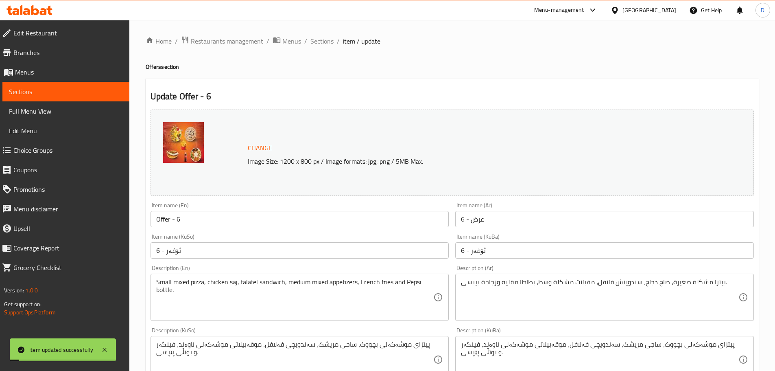
scroll to position [0, 0]
click at [326, 41] on span "Sections" at bounding box center [322, 42] width 23 height 10
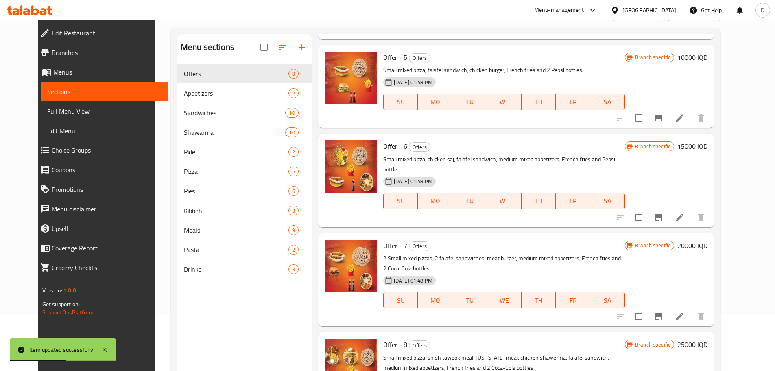
scroll to position [114, 0]
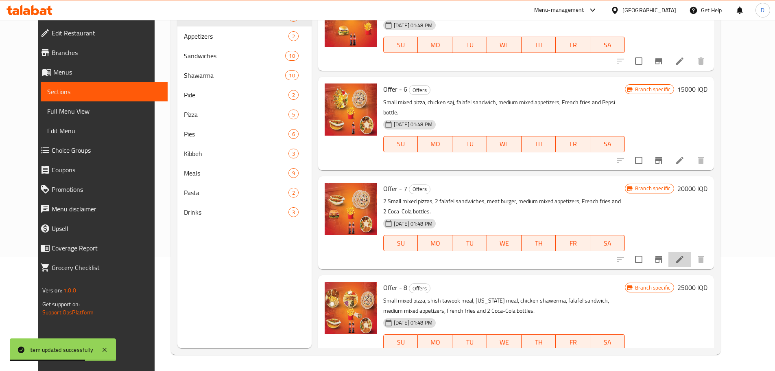
click at [692, 252] on li at bounding box center [680, 259] width 23 height 15
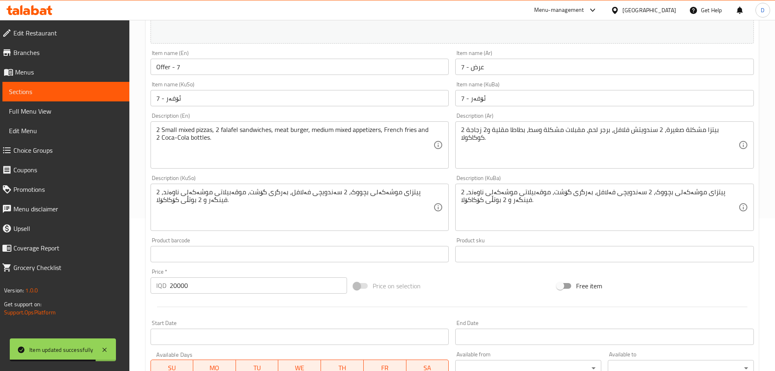
scroll to position [163, 0]
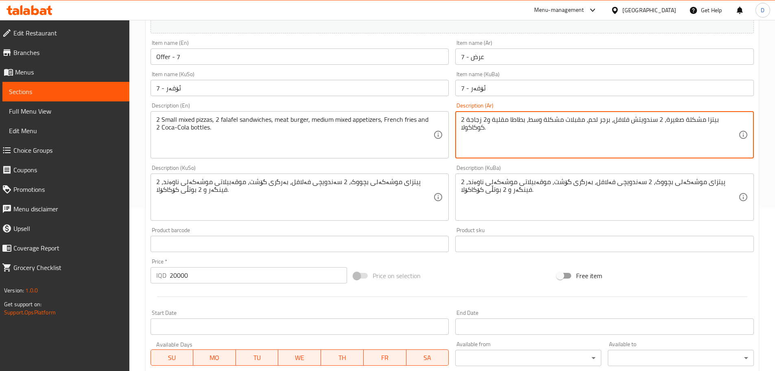
drag, startPoint x: 486, startPoint y: 129, endPoint x: 461, endPoint y: 132, distance: 25.0
paste textarea "بيبسي"
type textarea "2 بيتزا مشكلة صغيرة، 2 سندويتش فلافل، برجر لحم، مقبلات مشكلة وسط، بطاطا مقلية و…"
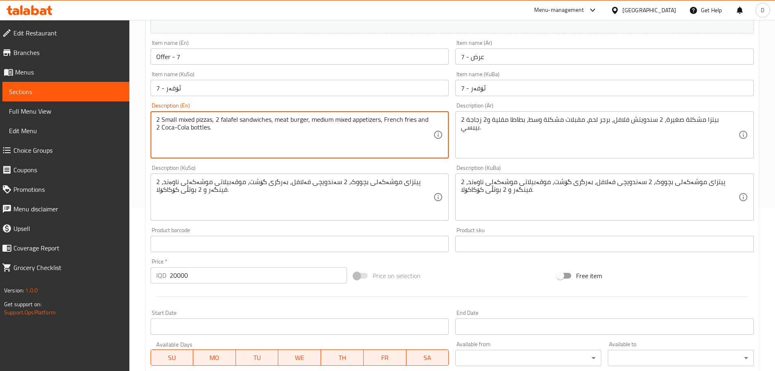
drag, startPoint x: 184, startPoint y: 128, endPoint x: 157, endPoint y: 132, distance: 28.0
click at [175, 138] on textarea "2 Small mixed pizzas, 2 falafel sandwiches, meat burger, medium mixed appetizer…" at bounding box center [295, 135] width 278 height 39
drag, startPoint x: 156, startPoint y: 126, endPoint x: 183, endPoint y: 128, distance: 26.9
click at [183, 128] on textarea "2 Small mixed pizzas, 2 falafel sandwiches, meat burger, medium mixed appetizer…" at bounding box center [295, 135] width 278 height 39
paste textarea "پێپسی"
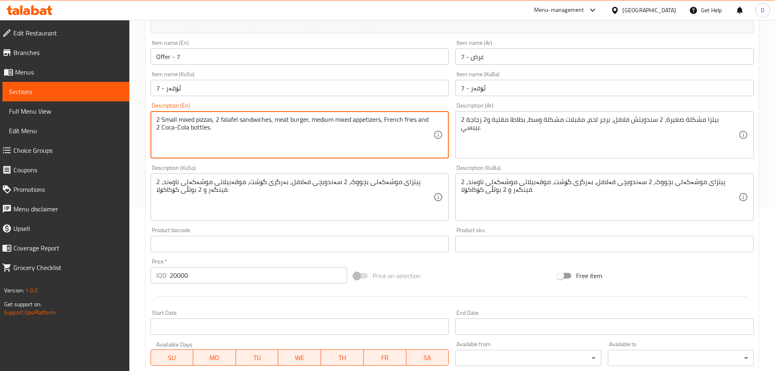
paste textarea "Pepsi"
type textarea "2 Small mixed pizzas, 2 falafel sandwiches, meat burger, medium mixed appetizer…"
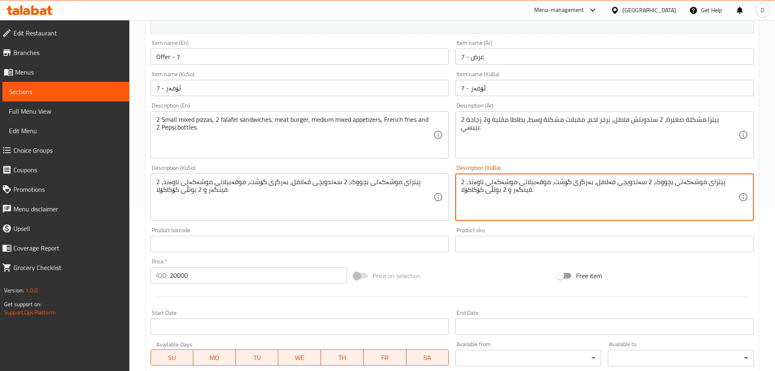
drag, startPoint x: 484, startPoint y: 191, endPoint x: 461, endPoint y: 192, distance: 23.6
paste textarea "پێپسی"
type textarea "2 پیتزای موشەکەلی بچووک، 2 سەندویچی فەلافل، بەرگری گۆشت، موقەبیلاتی موشەکەلی نا…"
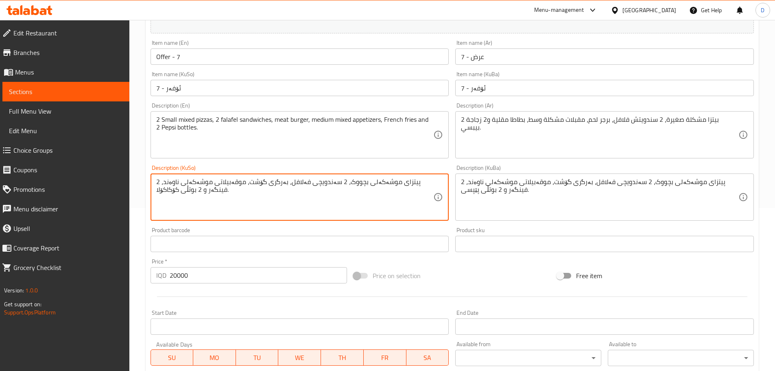
drag, startPoint x: 179, startPoint y: 190, endPoint x: 152, endPoint y: 193, distance: 27.0
paste textarea "پێپسی"
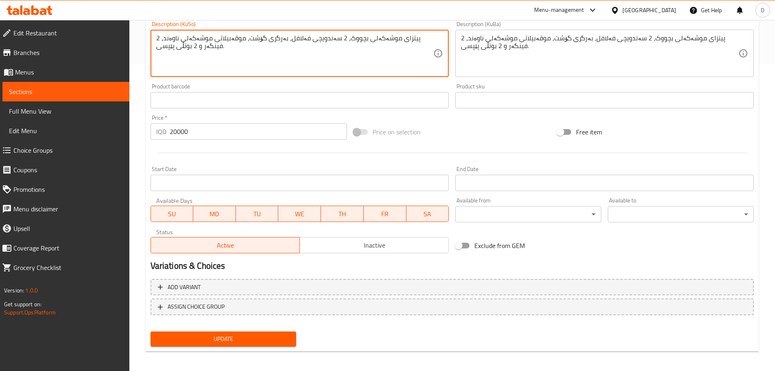
scroll to position [310, 0]
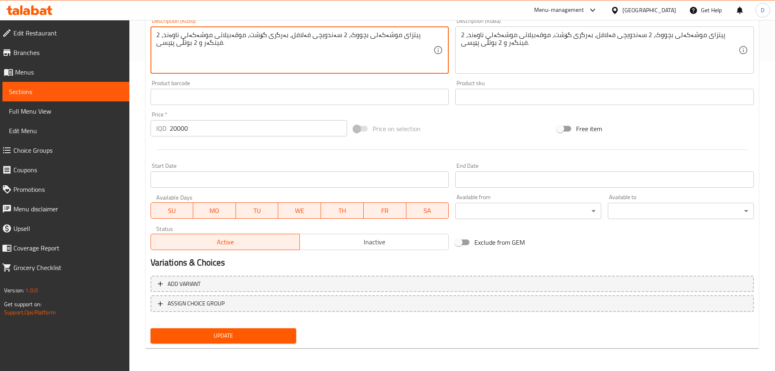
type textarea "2 پیتزای موشەکەلی بچووک، 2 سەندویچی فەلافل، بەرگری گۆشت، موقەبیلاتی موشەکەلی نا…"
click at [234, 332] on span "Update" at bounding box center [223, 336] width 133 height 10
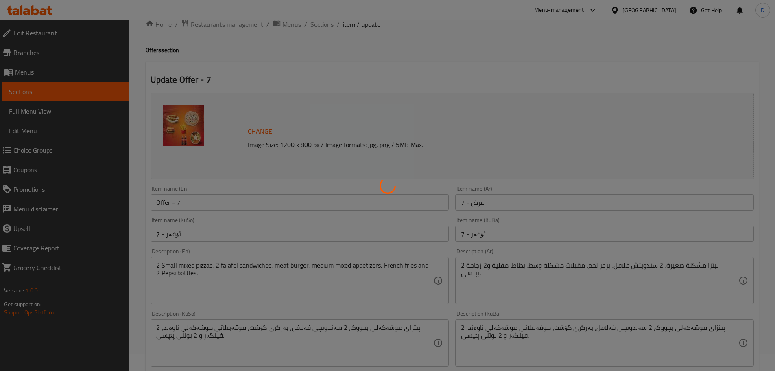
scroll to position [0, 0]
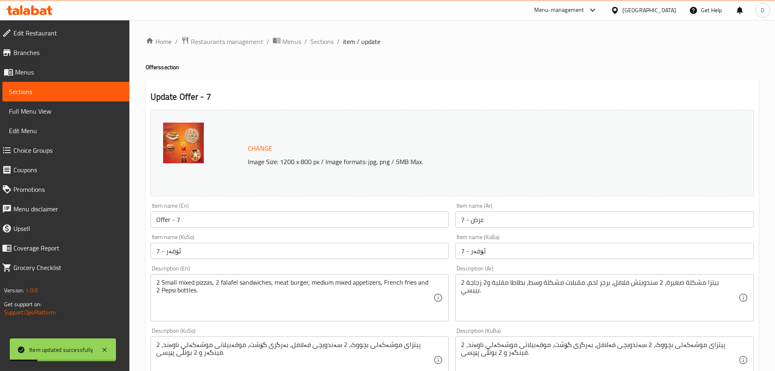
drag, startPoint x: 322, startPoint y: 43, endPoint x: 320, endPoint y: 50, distance: 7.4
click at [322, 43] on span "Sections" at bounding box center [322, 42] width 23 height 10
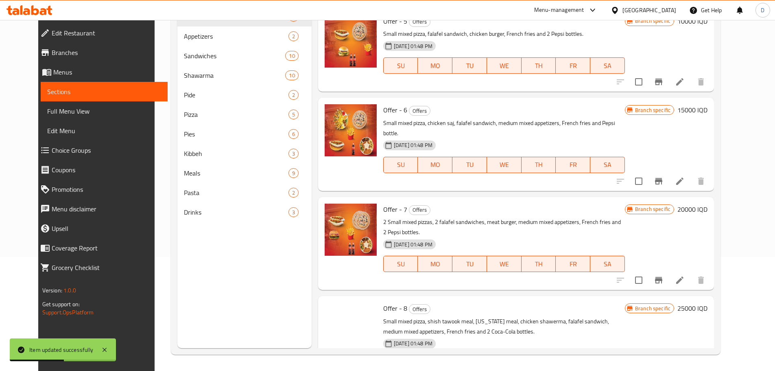
scroll to position [371, 0]
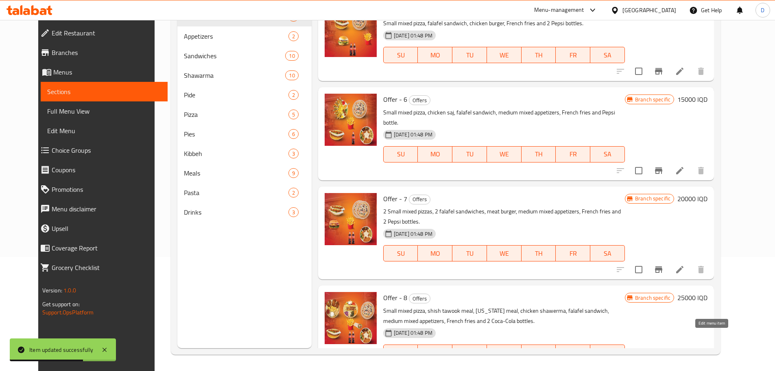
click at [685, 364] on icon at bounding box center [680, 369] width 10 height 10
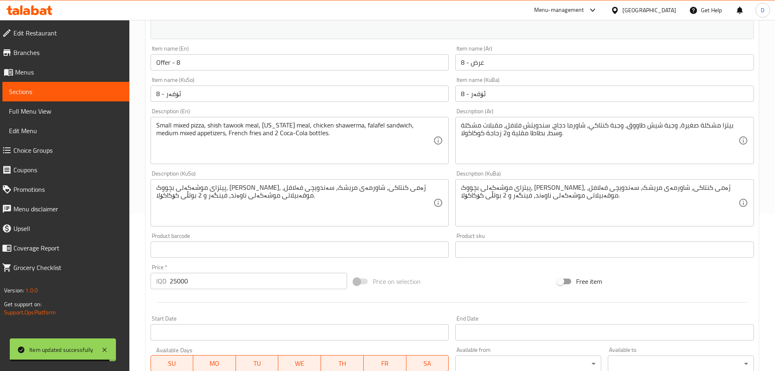
scroll to position [204, 0]
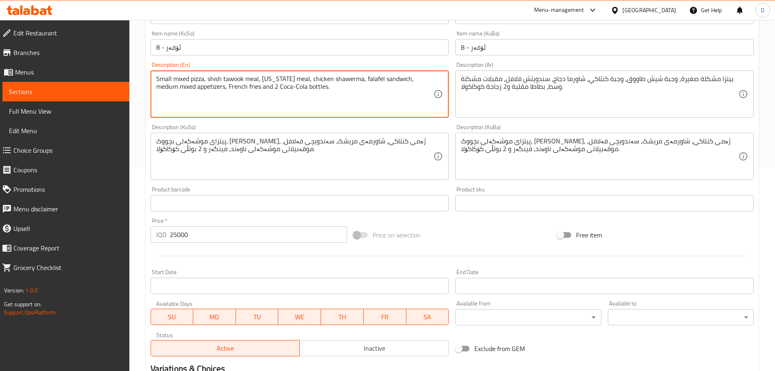
drag, startPoint x: 283, startPoint y: 89, endPoint x: 256, endPoint y: 90, distance: 27.3
paste textarea "Pepsi"
type textarea "Small mixed pizza, shish tawook meal, [US_STATE] meal, chicken shawerma, falafe…"
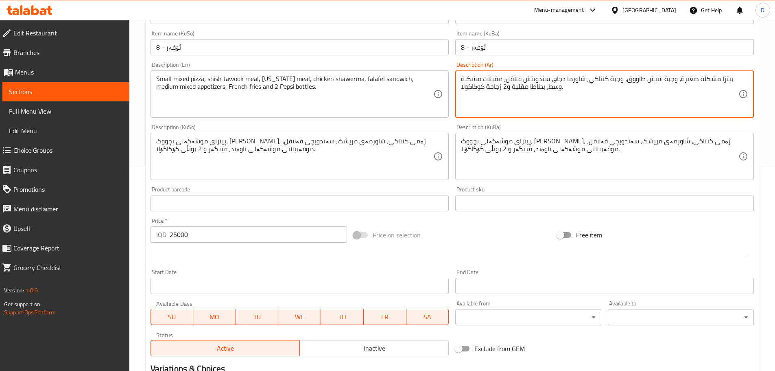
drag, startPoint x: 484, startPoint y: 89, endPoint x: 460, endPoint y: 93, distance: 24.4
paste textarea "بيبسي"
type textarea "بيتزا مشكلة صغيرة، وجبة شيش طاووق، وجبة كنتاكي، شاورما دجاج، سندويتش فلافل، مقب…"
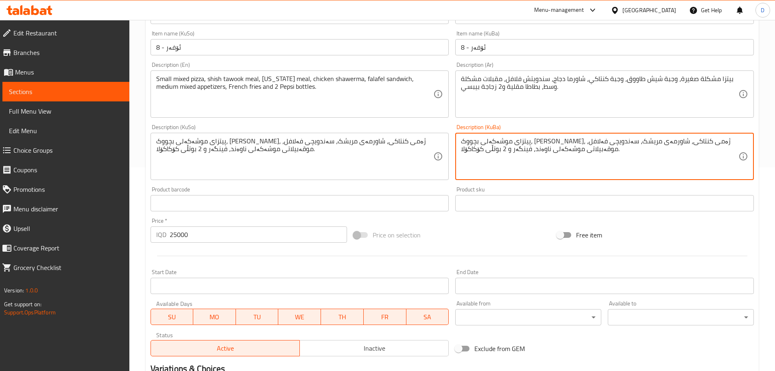
drag, startPoint x: 484, startPoint y: 149, endPoint x: 461, endPoint y: 153, distance: 23.2
paste textarea "پێپسی"
type textarea "پیتزای موشەکەلی بچووک، [PERSON_NAME]، ژەمی کنتاکی، شاورمەی مریشک، سەندویچی فەلا…"
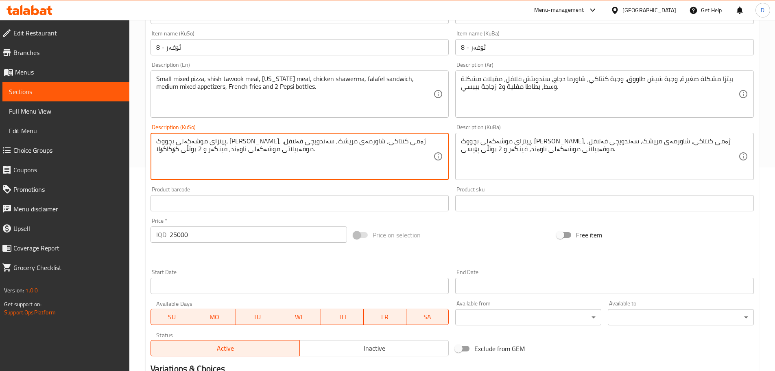
drag, startPoint x: 178, startPoint y: 151, endPoint x: 156, endPoint y: 151, distance: 22.0
paste textarea "پێپسی"
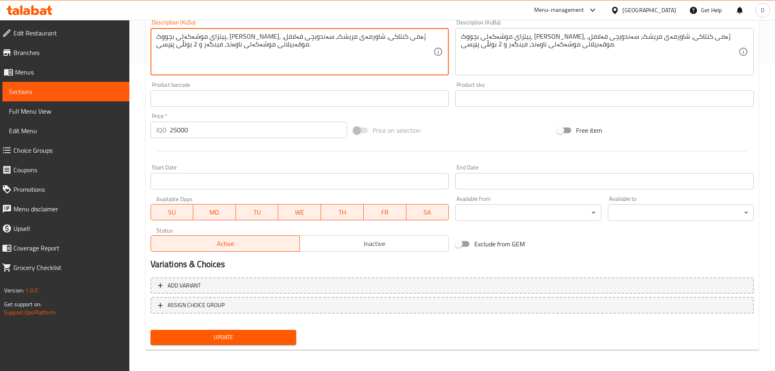
scroll to position [310, 0]
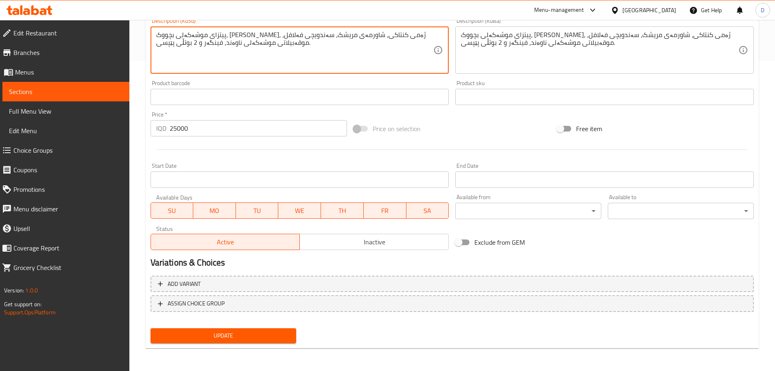
type textarea "پیتزای موشەکەلی بچووک، [PERSON_NAME]، ژەمی کنتاکی، شاورمەی مریشک، سەندویچی فەلا…"
click at [258, 333] on span "Update" at bounding box center [223, 336] width 133 height 10
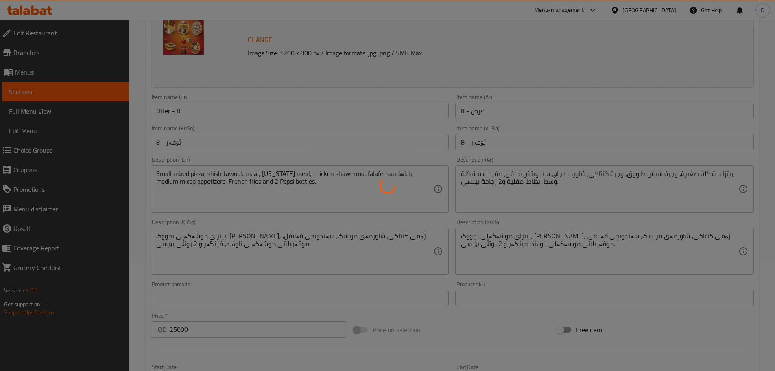
scroll to position [0, 0]
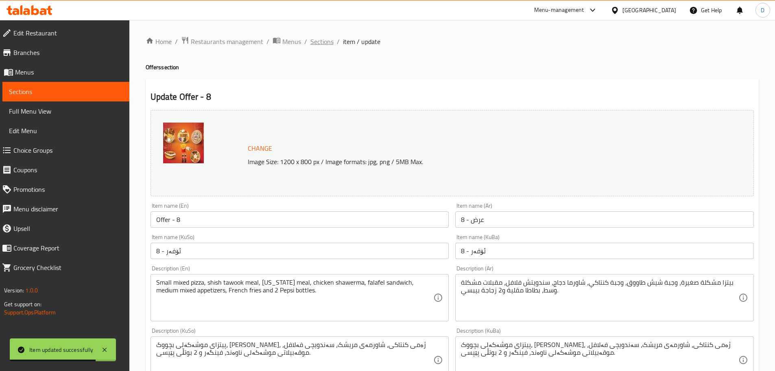
click at [314, 44] on span "Sections" at bounding box center [322, 42] width 23 height 10
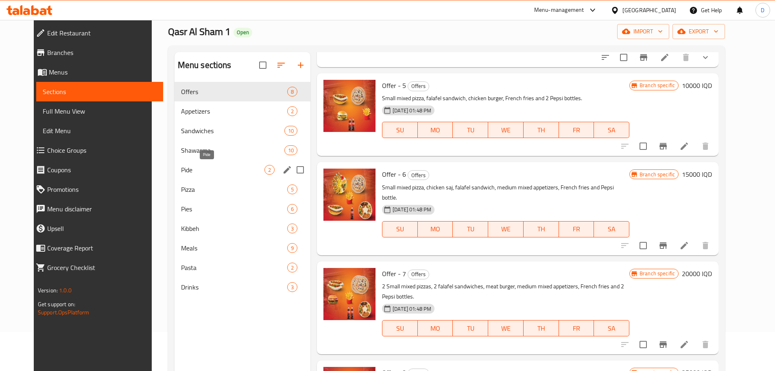
scroll to position [33, 0]
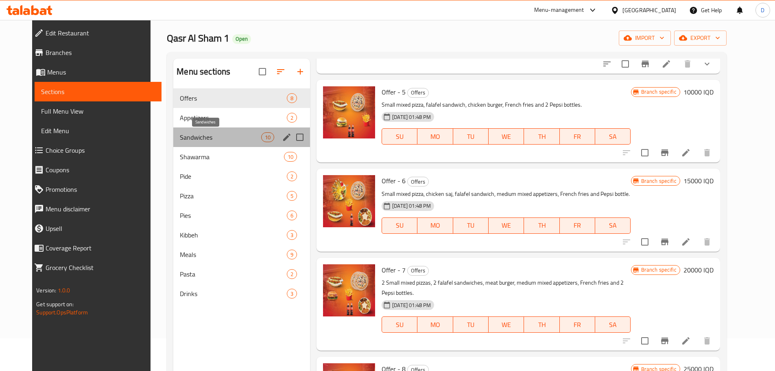
click at [193, 138] on span "Sandwiches" at bounding box center [220, 137] width 81 height 10
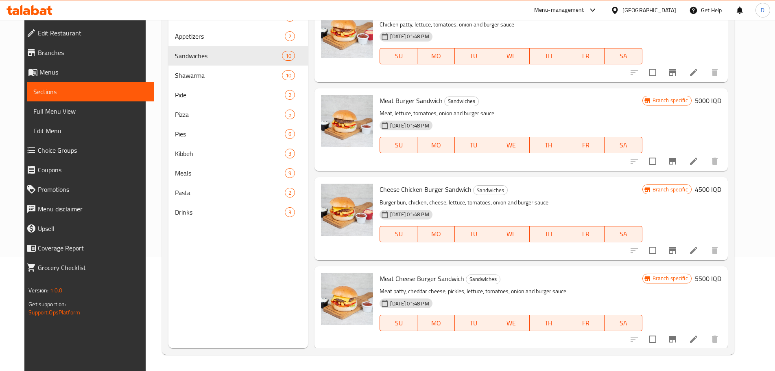
scroll to position [264, 0]
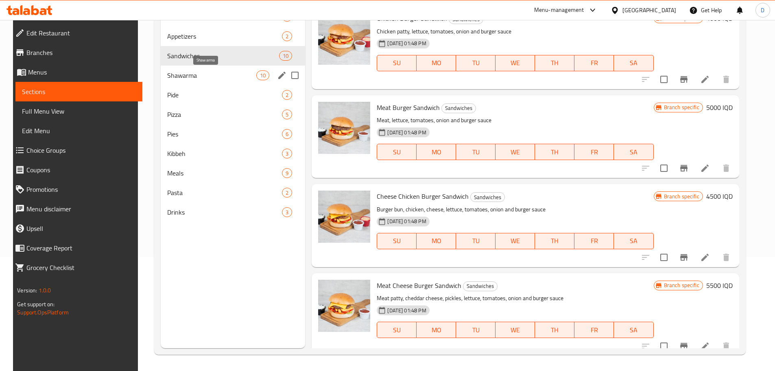
drag, startPoint x: 170, startPoint y: 72, endPoint x: 176, endPoint y: 83, distance: 12.2
click at [170, 72] on span "Shawarma" at bounding box center [211, 75] width 89 height 10
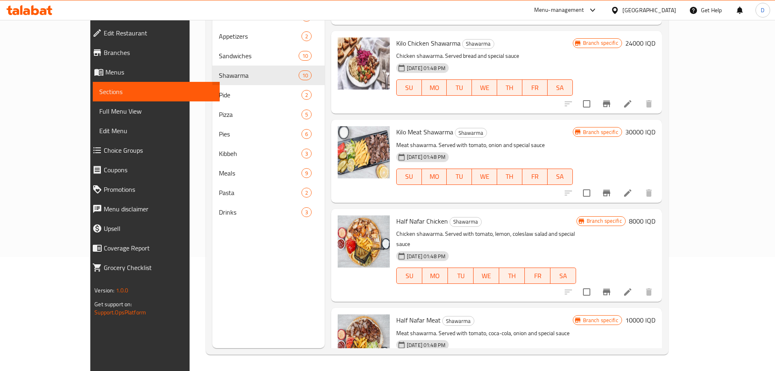
scroll to position [539, 0]
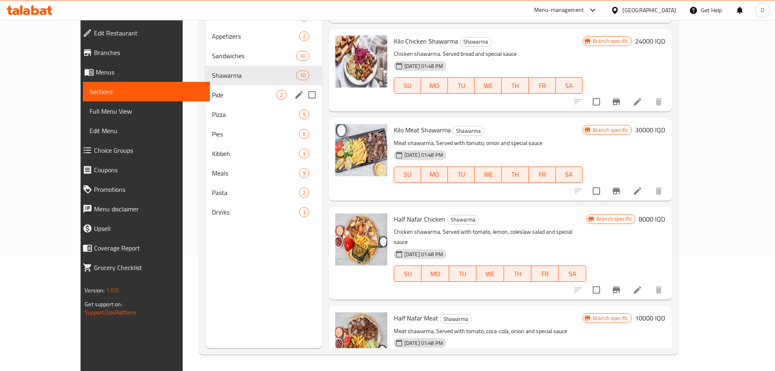
click at [212, 99] on span "Pide" at bounding box center [244, 95] width 64 height 10
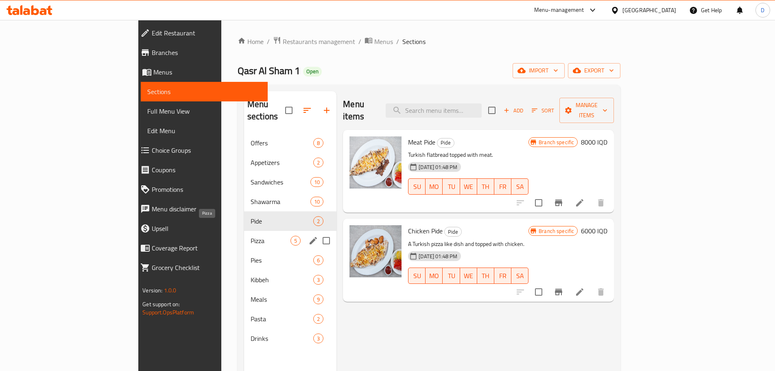
click at [251, 236] on span "Pizza" at bounding box center [271, 241] width 40 height 10
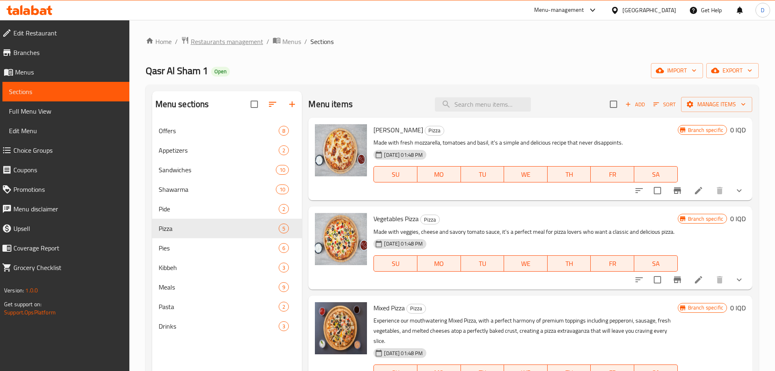
click at [228, 44] on span "Restaurants management" at bounding box center [227, 42] width 72 height 10
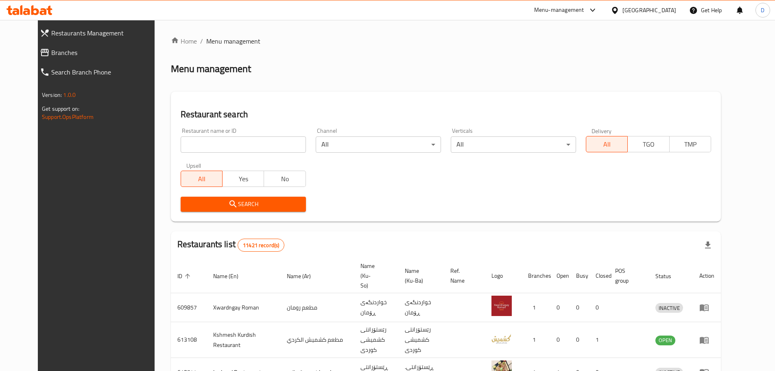
click at [223, 146] on input "search" at bounding box center [243, 144] width 125 height 16
type input "qasr al sham"
click at [233, 205] on span "Search" at bounding box center [243, 204] width 112 height 10
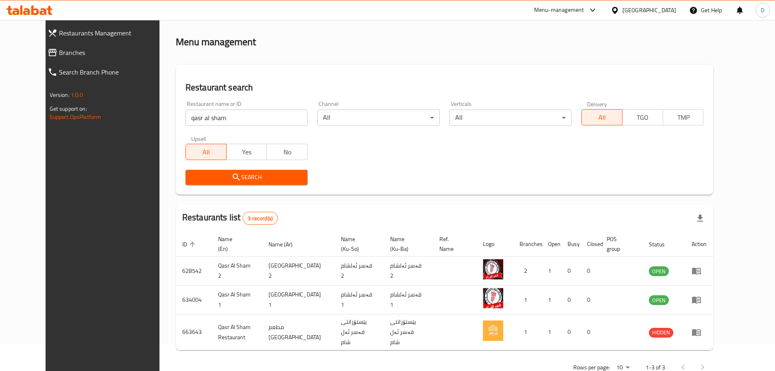
scroll to position [43, 0]
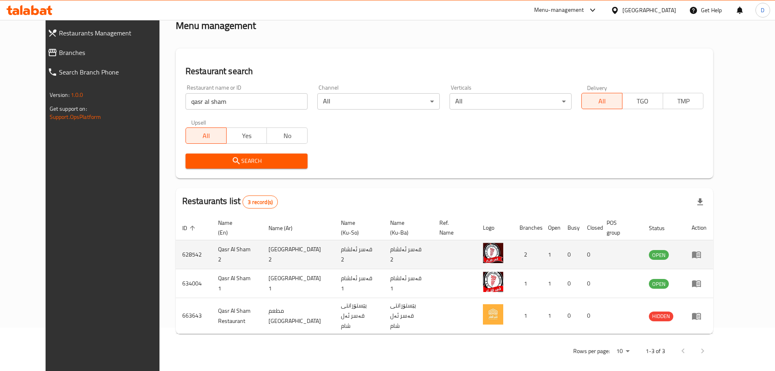
click at [701, 255] on icon "enhanced table" at bounding box center [696, 255] width 9 height 7
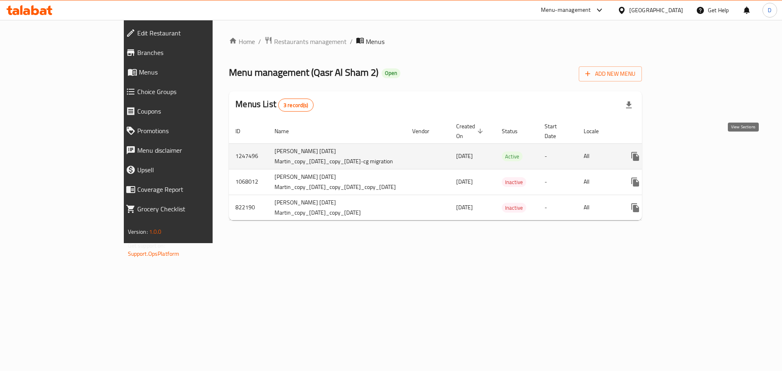
click at [699, 151] on icon "enhanced table" at bounding box center [694, 156] width 10 height 10
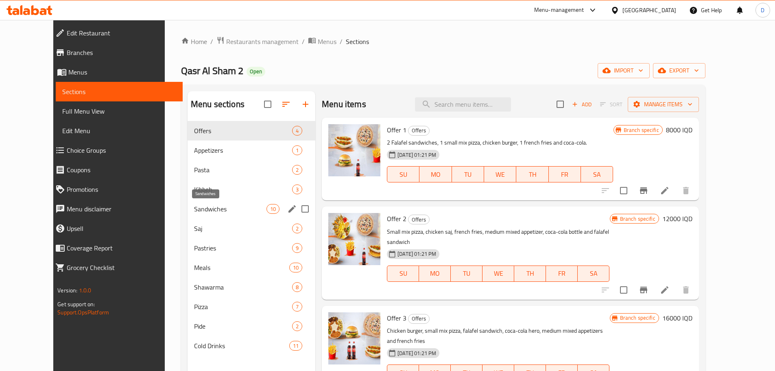
click at [195, 208] on span "Sandwiches" at bounding box center [230, 209] width 72 height 10
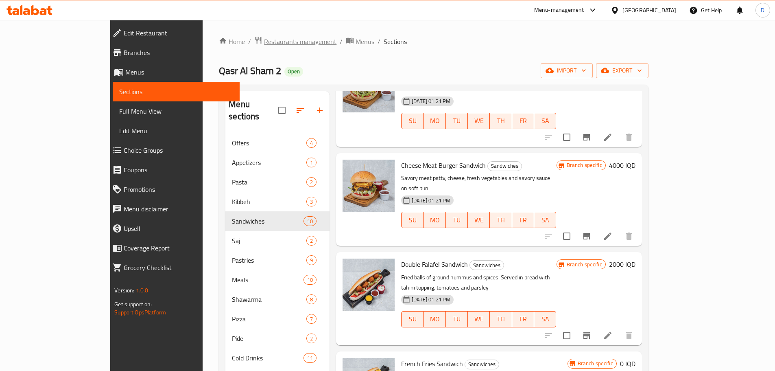
click at [264, 41] on span "Restaurants management" at bounding box center [300, 42] width 72 height 10
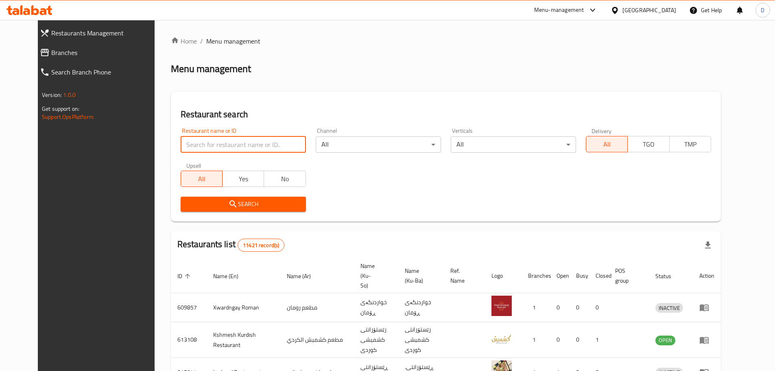
click at [254, 145] on input "search" at bounding box center [243, 144] width 125 height 16
type input "qasr al sham"
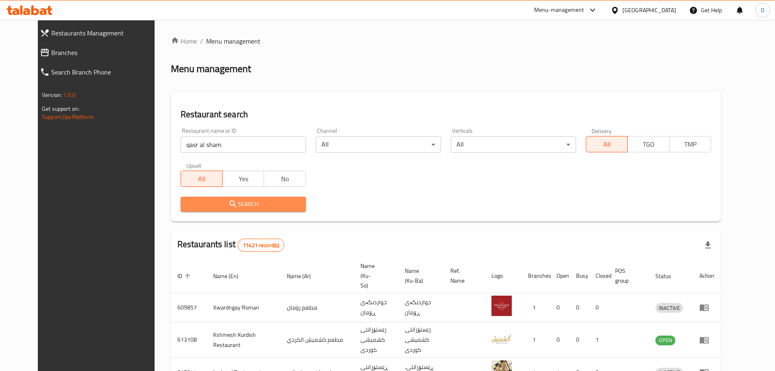
click at [241, 202] on span "Search" at bounding box center [243, 204] width 112 height 10
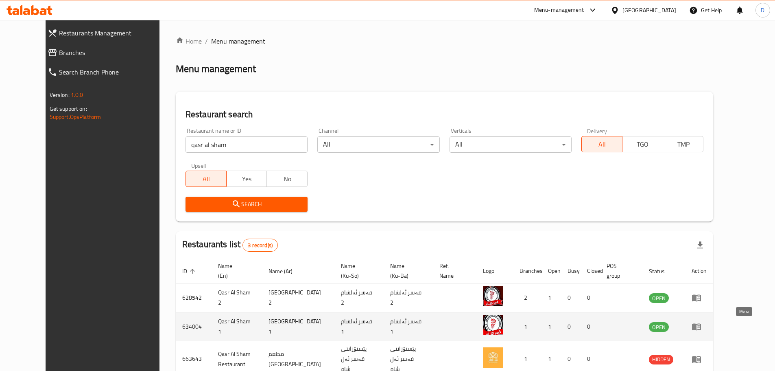
click at [702, 330] on icon "enhanced table" at bounding box center [697, 327] width 10 height 10
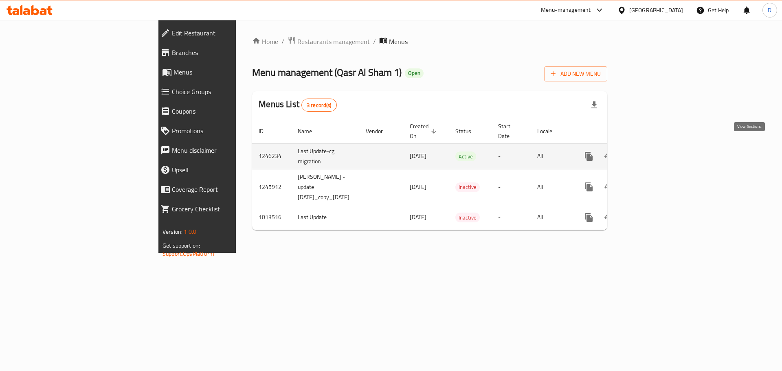
click at [652, 151] on icon "enhanced table" at bounding box center [647, 156] width 10 height 10
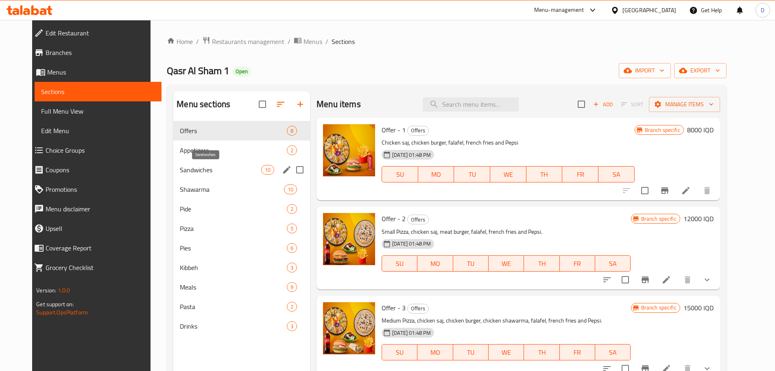
click at [183, 168] on span "Sandwiches" at bounding box center [220, 170] width 81 height 10
